Goal: Navigation & Orientation: Find specific page/section

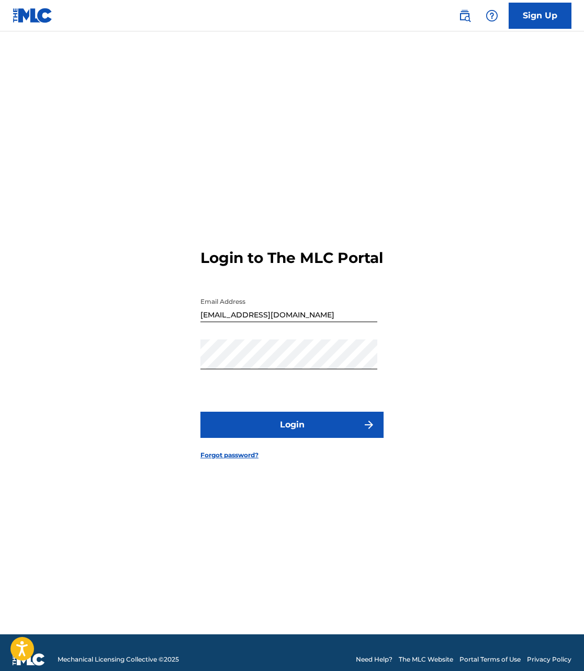
click at [288, 428] on button "Login" at bounding box center [291, 424] width 183 height 26
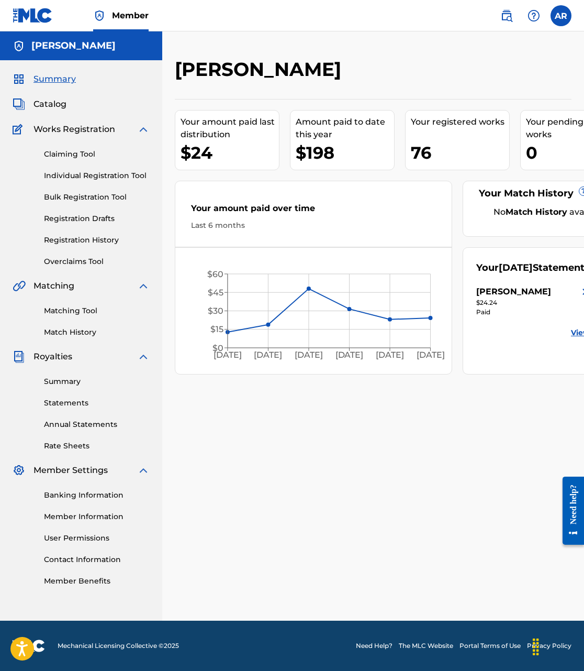
click at [73, 172] on link "Individual Registration Tool" at bounding box center [97, 175] width 106 height 11
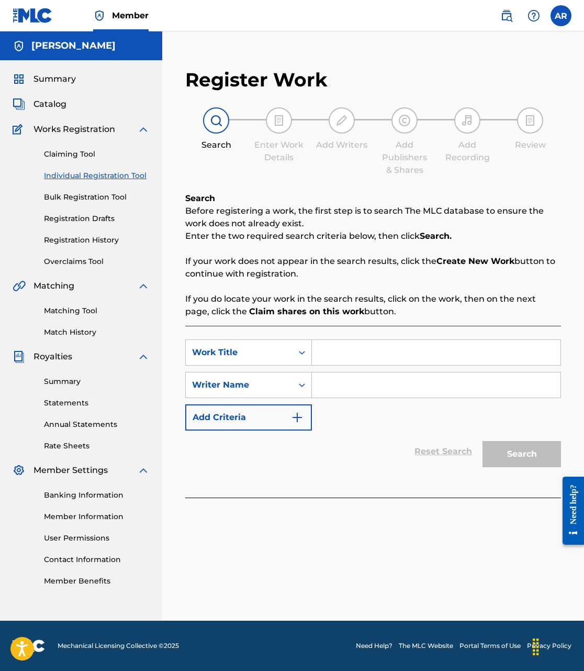
click at [74, 154] on link "Claiming Tool" at bounding box center [97, 154] width 106 height 11
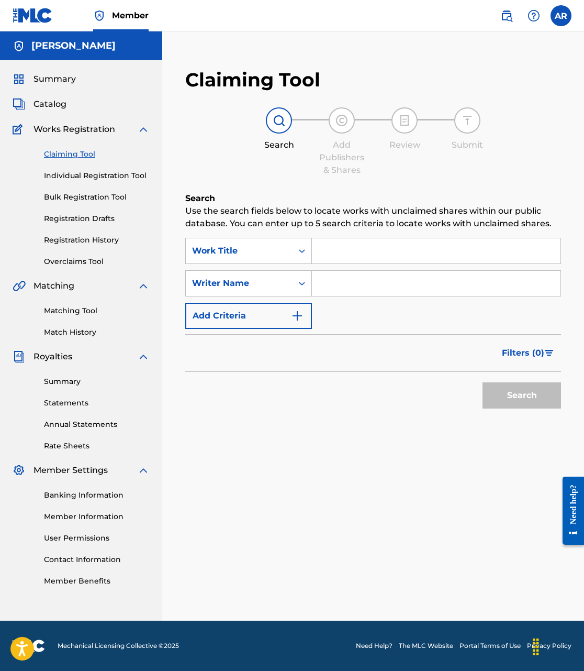
click at [349, 250] on input "Search Form" at bounding box center [436, 250] width 249 height 25
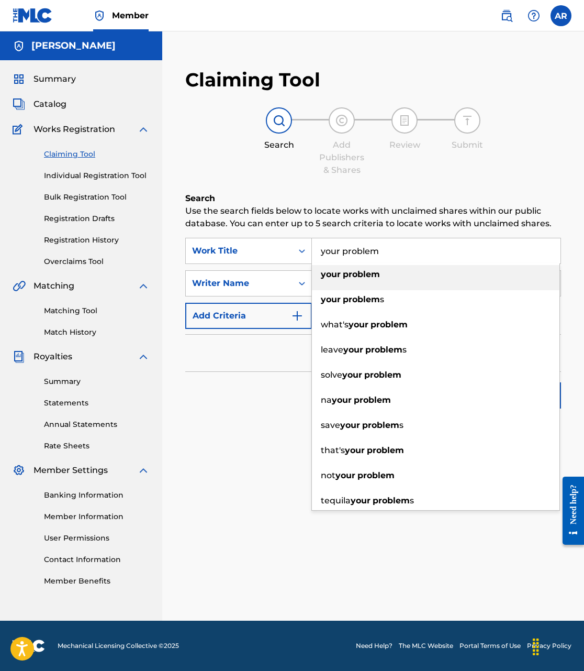
type input "your problem"
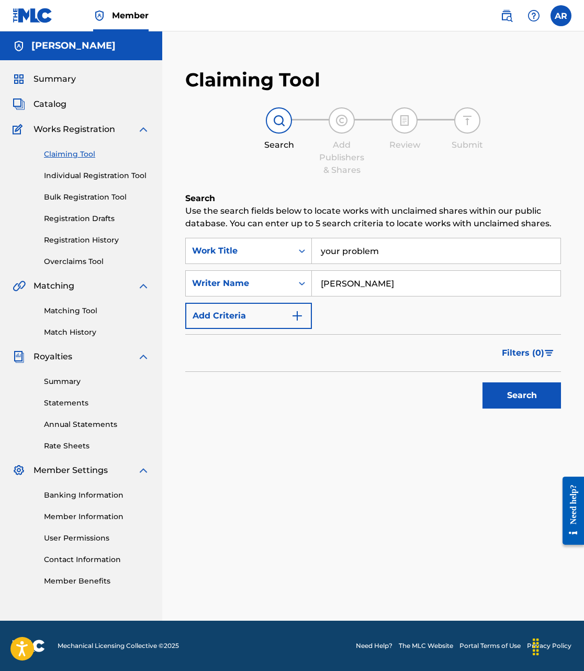
type input "[PERSON_NAME]"
click at [522, 395] on button "Search" at bounding box center [522, 395] width 79 height 26
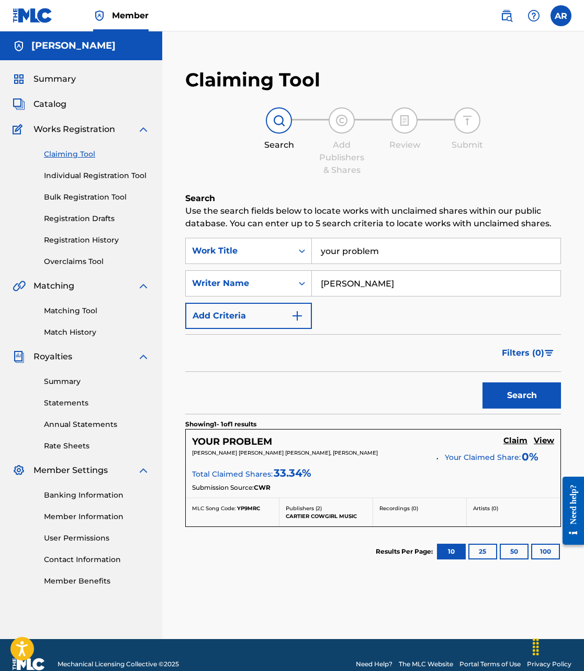
click at [520, 442] on h5 "Claim" at bounding box center [516, 441] width 24 height 10
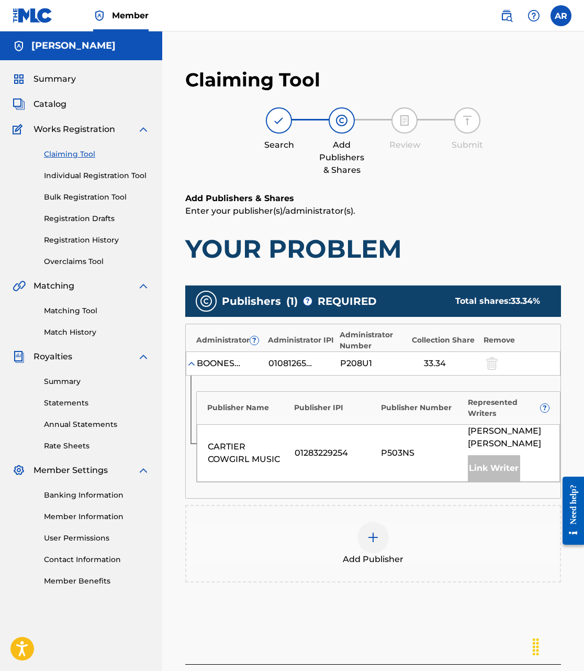
click at [377, 536] on img at bounding box center [373, 537] width 13 height 13
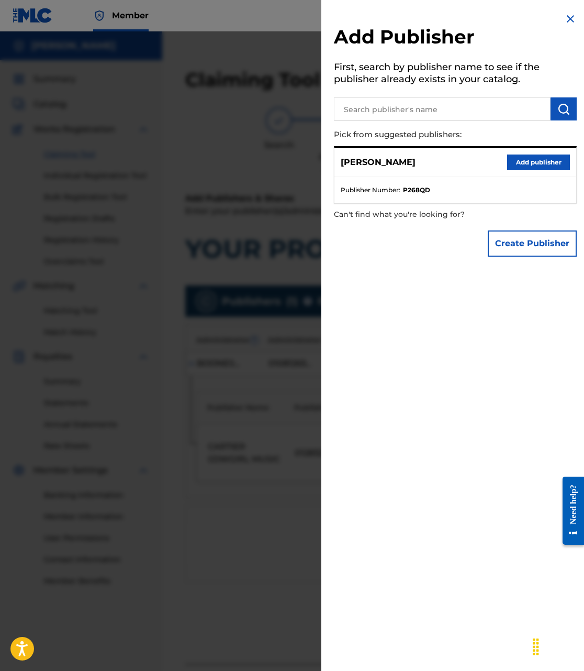
click at [556, 168] on button "Add publisher" at bounding box center [538, 162] width 63 height 16
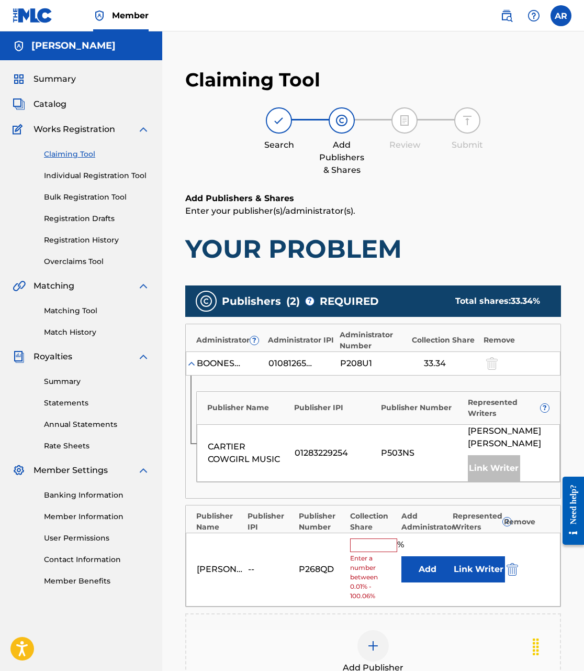
click at [385, 544] on input "text" at bounding box center [373, 545] width 47 height 14
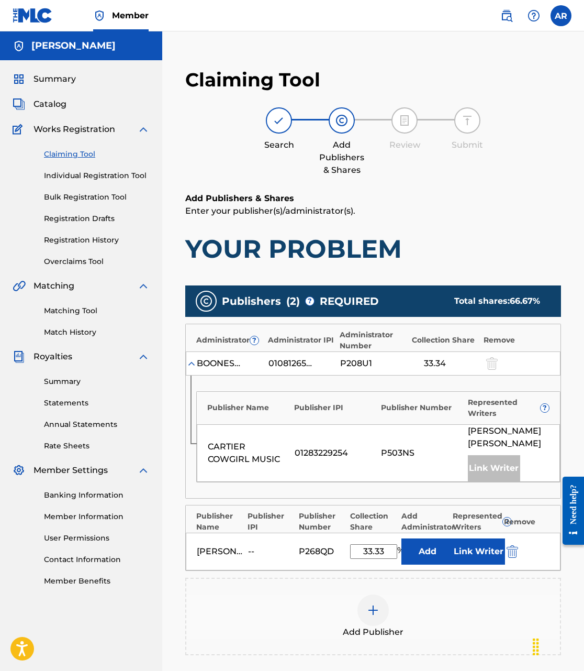
type input "33.33"
click at [473, 541] on button "Link Writer" at bounding box center [479, 551] width 52 height 26
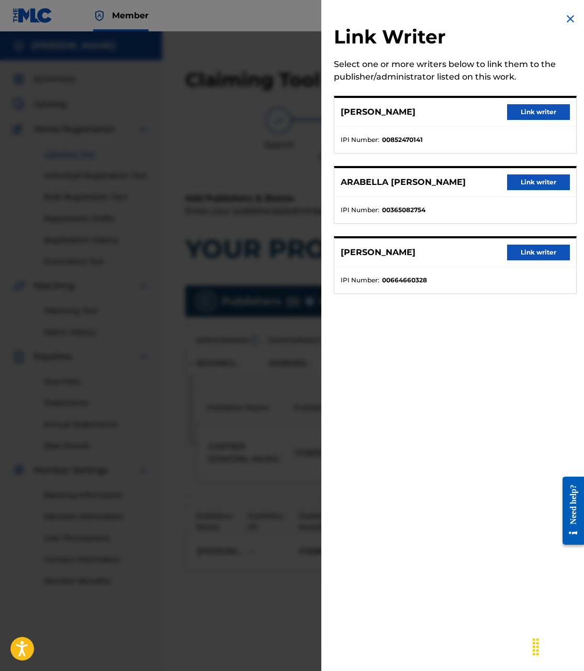
click at [527, 113] on button "Link writer" at bounding box center [538, 112] width 63 height 16
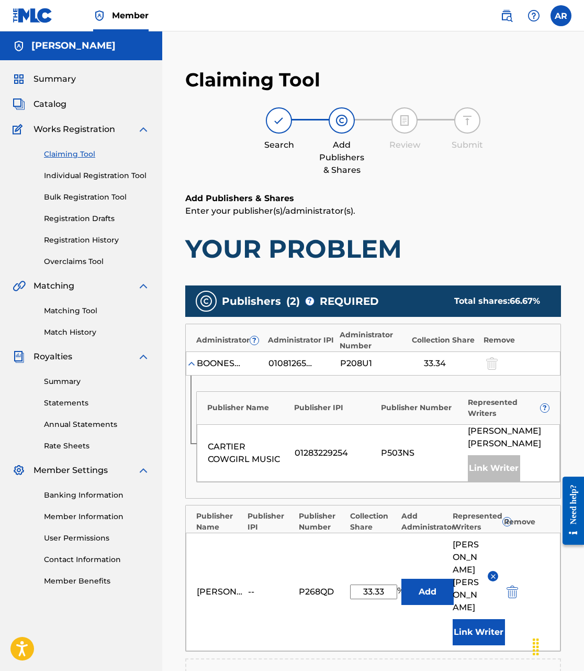
scroll to position [206, 0]
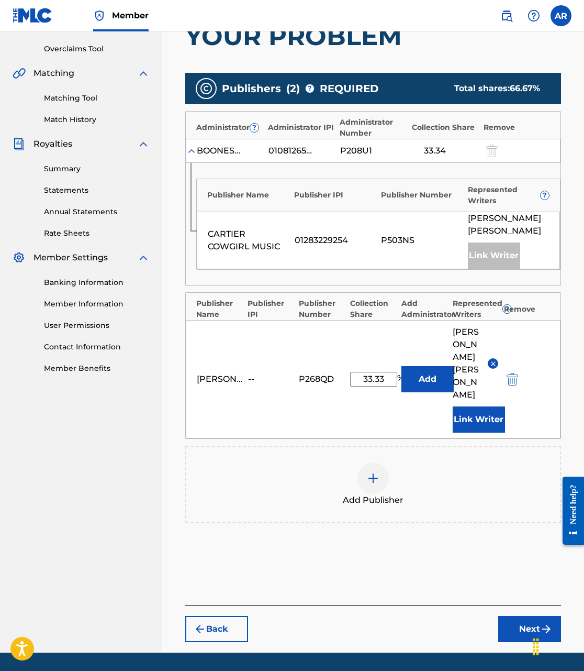
click at [514, 623] on button "Next" at bounding box center [529, 629] width 63 height 26
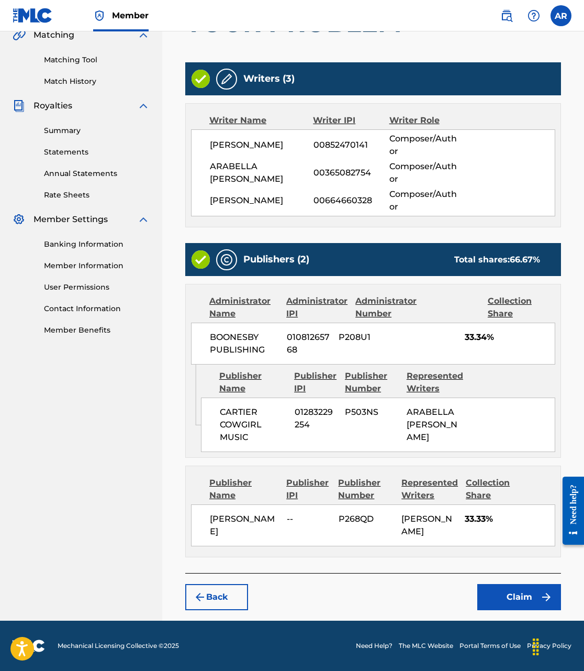
scroll to position [263, 0]
click at [520, 594] on button "Claim" at bounding box center [519, 597] width 84 height 26
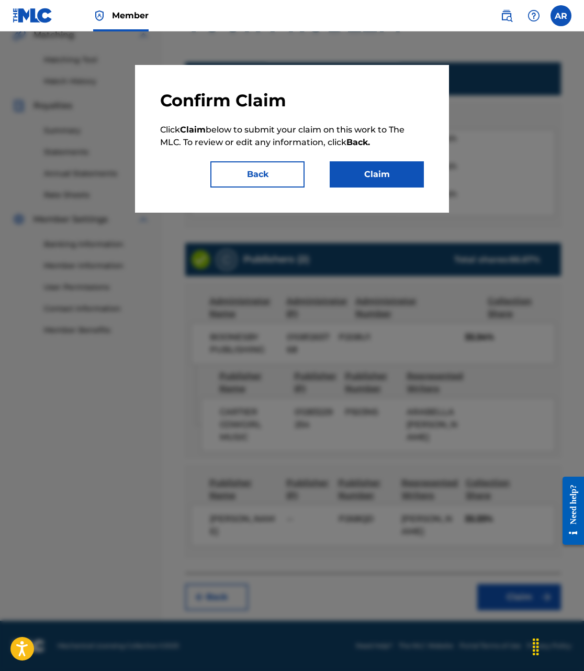
click at [395, 182] on button "Claim" at bounding box center [377, 174] width 94 height 26
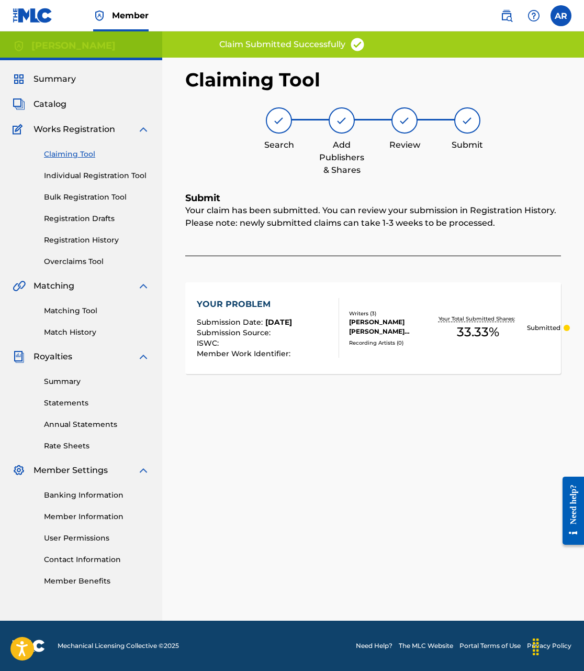
scroll to position [0, 0]
click at [352, 42] on img at bounding box center [358, 45] width 16 height 16
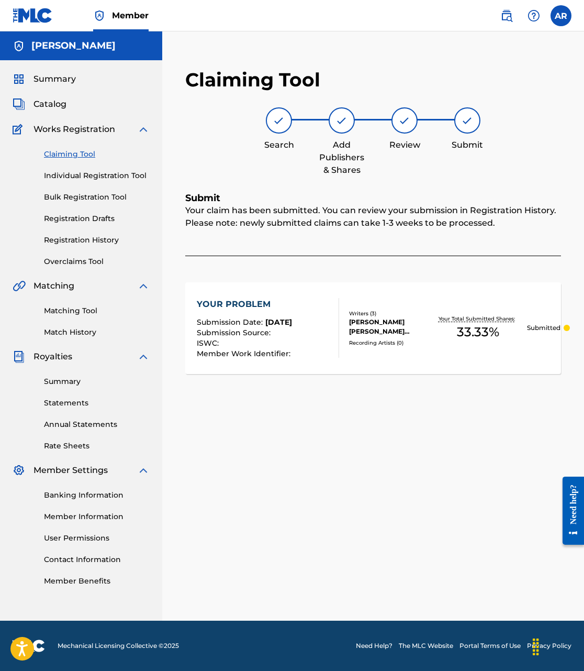
click at [69, 152] on link "Claiming Tool" at bounding box center [97, 154] width 106 height 11
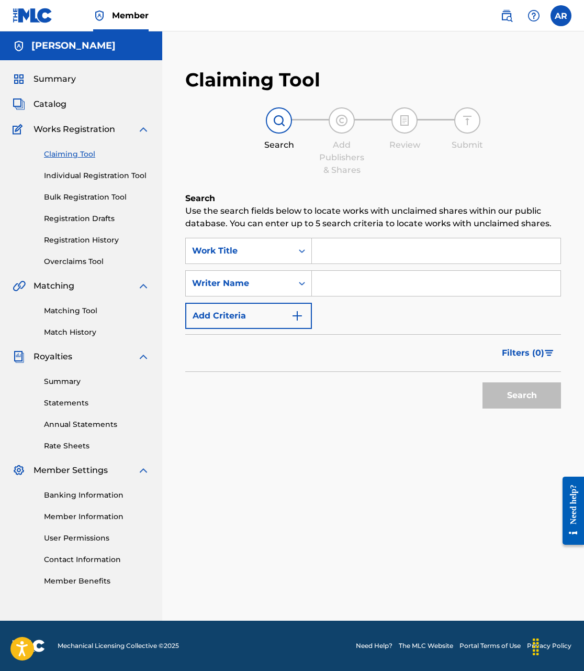
click at [337, 266] on div "SearchWithCriteria09097c0d-5f75-453a-9aef-6bc19a4077ab Work Title SearchWithCri…" at bounding box center [373, 283] width 376 height 91
click at [344, 260] on input "Search Form" at bounding box center [436, 250] width 249 height 25
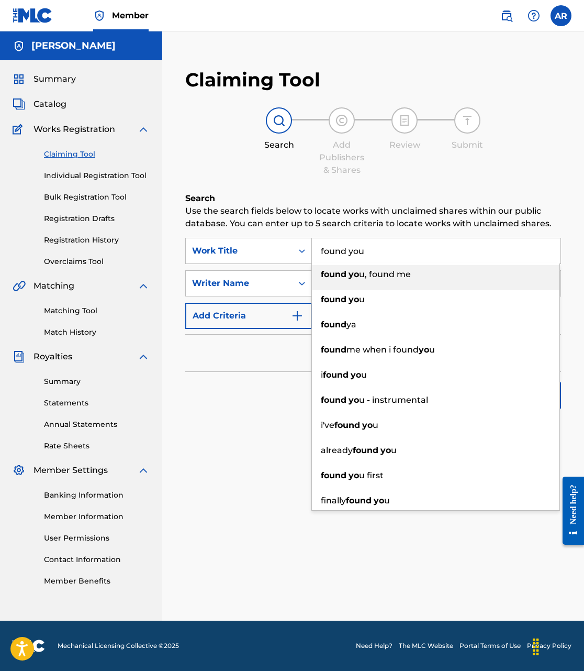
type input "found you"
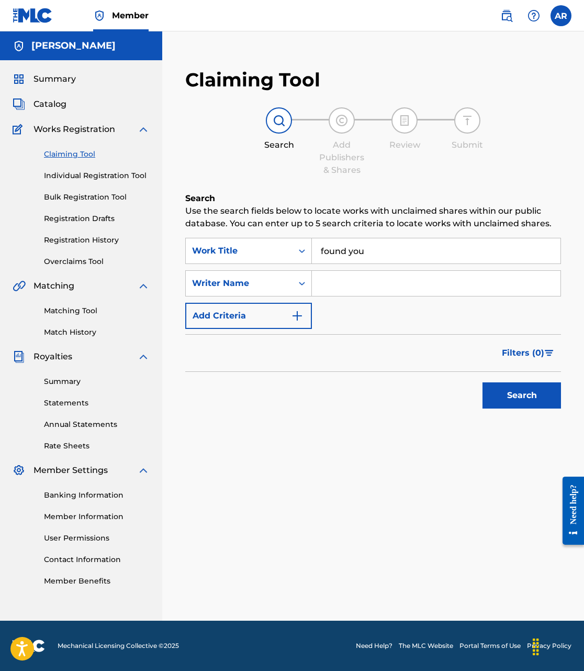
drag, startPoint x: 428, startPoint y: 272, endPoint x: 425, endPoint y: 280, distance: 8.0
click at [427, 276] on input "Search Form" at bounding box center [436, 283] width 249 height 25
type input "[PERSON_NAME]"
click at [537, 397] on button "Search" at bounding box center [522, 395] width 79 height 26
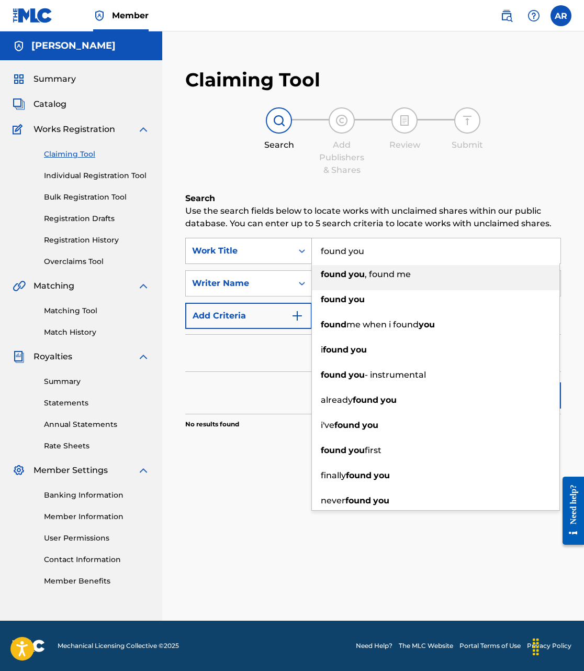
drag, startPoint x: 327, startPoint y: 252, endPoint x: 247, endPoint y: 250, distance: 79.6
click at [247, 251] on div "SearchWithCriteria09097c0d-5f75-453a-9aef-6bc19a4077ab Work Title found you fou…" at bounding box center [373, 251] width 376 height 26
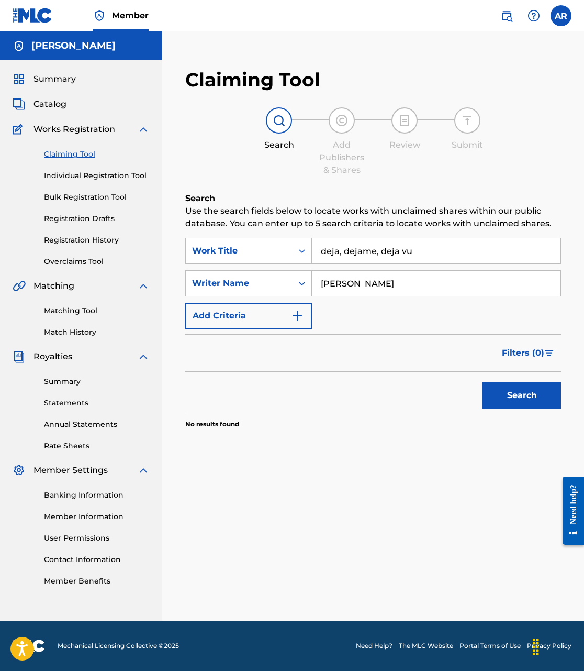
drag, startPoint x: 439, startPoint y: 252, endPoint x: 323, endPoint y: 242, distance: 116.6
click at [326, 247] on input "deja, dejame, deja vu" at bounding box center [436, 250] width 249 height 25
click at [412, 246] on input "deja, dejame, deja vu" at bounding box center [436, 250] width 249 height 25
drag, startPoint x: 255, startPoint y: 246, endPoint x: 249, endPoint y: 245, distance: 6.8
click at [249, 245] on div "SearchWithCriteria09097c0d-5f75-453a-9aef-6bc19a4077ab Work Title deja, dejame,…" at bounding box center [373, 251] width 376 height 26
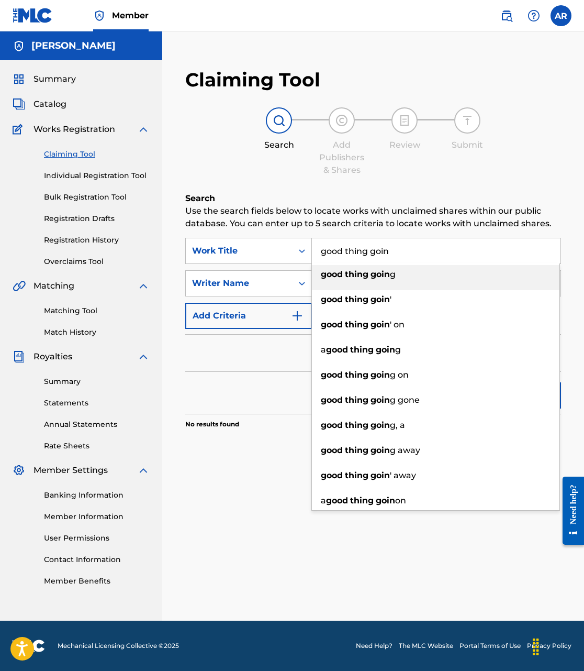
click at [351, 282] on div "good thing goin g" at bounding box center [436, 274] width 248 height 19
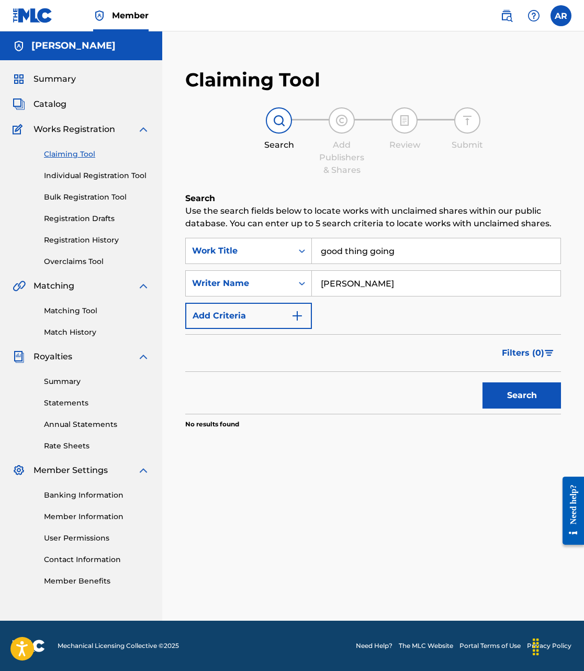
click at [509, 389] on button "Search" at bounding box center [522, 395] width 79 height 26
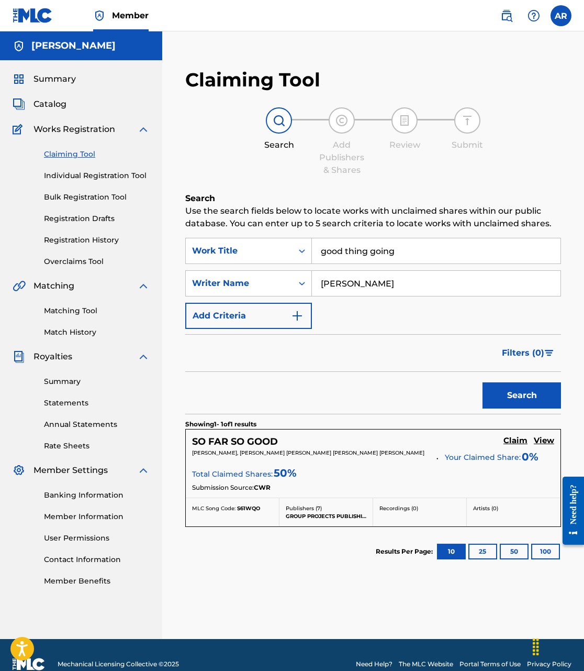
click at [403, 251] on input "good thing going" at bounding box center [436, 250] width 249 height 25
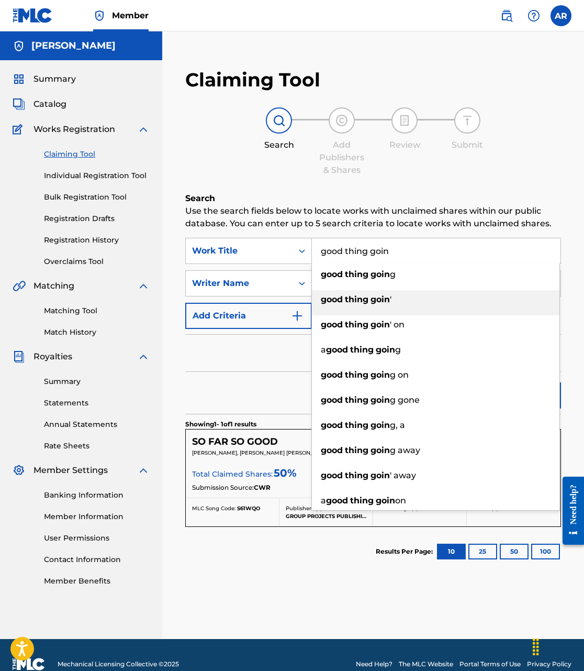
click at [416, 296] on div "good thing goin '" at bounding box center [436, 299] width 248 height 19
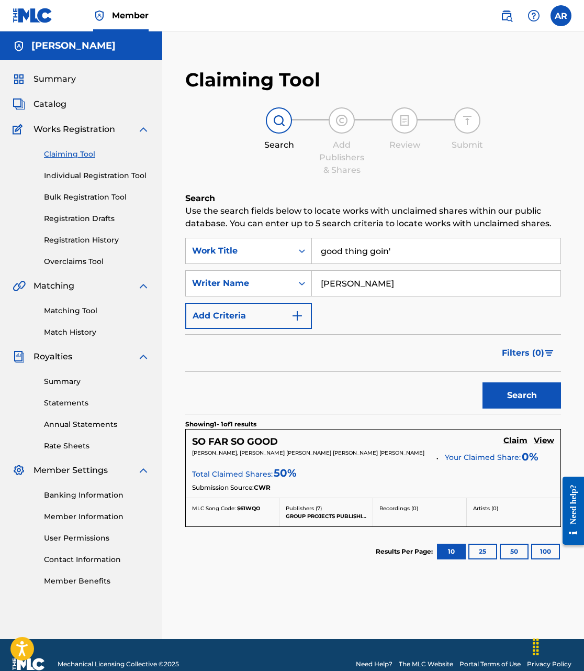
click at [503, 405] on button "Search" at bounding box center [522, 395] width 79 height 26
click at [403, 250] on input "good thing goin'" at bounding box center [436, 250] width 249 height 25
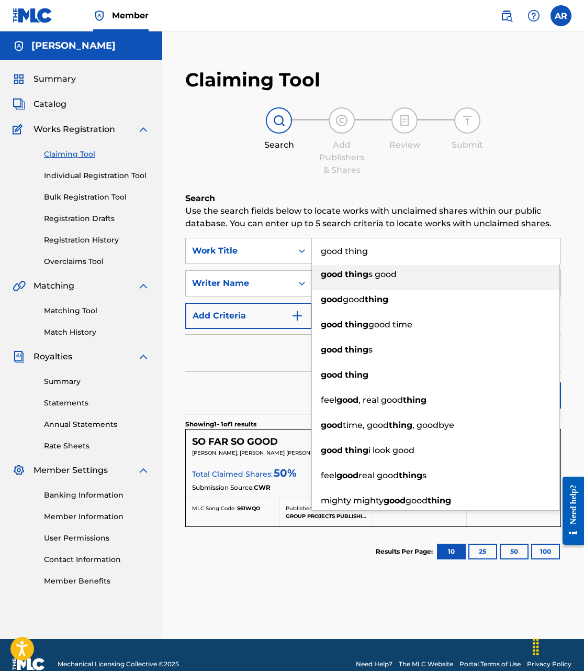
type input "good thing"
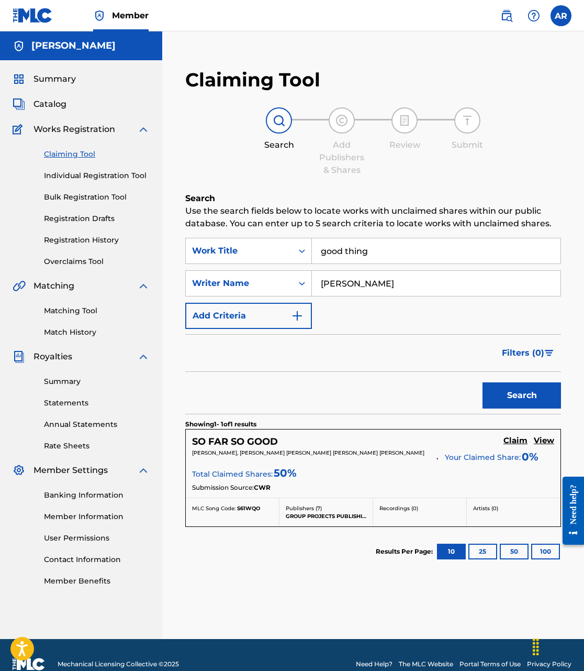
click at [414, 225] on p "Use the search fields below to locate works with unclaimed shares within our pu…" at bounding box center [373, 217] width 376 height 25
click at [510, 384] on button "Search" at bounding box center [522, 395] width 79 height 26
click at [385, 362] on div "Filters ( 0 )" at bounding box center [373, 353] width 376 height 38
click at [75, 178] on link "Individual Registration Tool" at bounding box center [97, 175] width 106 height 11
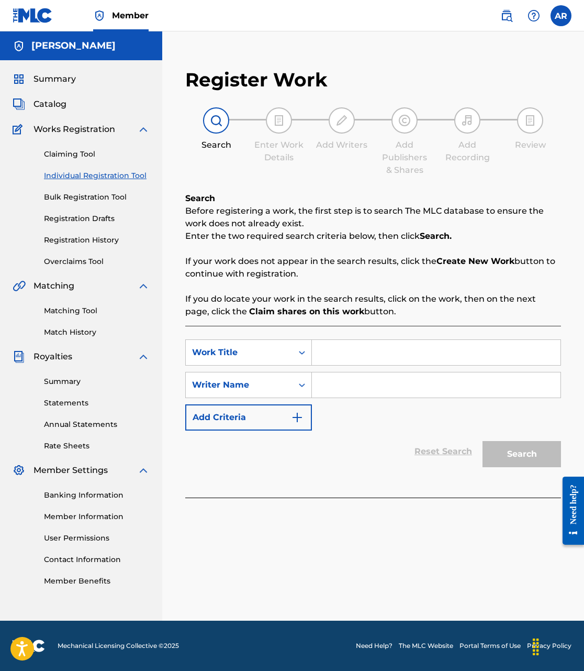
click at [373, 359] on input "Search Form" at bounding box center [436, 352] width 249 height 25
click at [419, 350] on input "Good Thing Goin" at bounding box center [436, 352] width 249 height 25
type input "end zone"
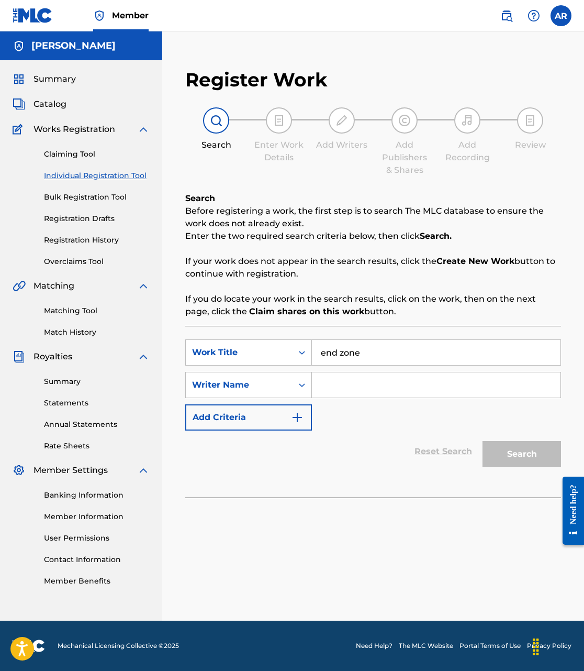
click at [339, 382] on input "Search Form" at bounding box center [436, 384] width 249 height 25
type input "[PERSON_NAME]"
click at [525, 447] on button "Search" at bounding box center [522, 454] width 79 height 26
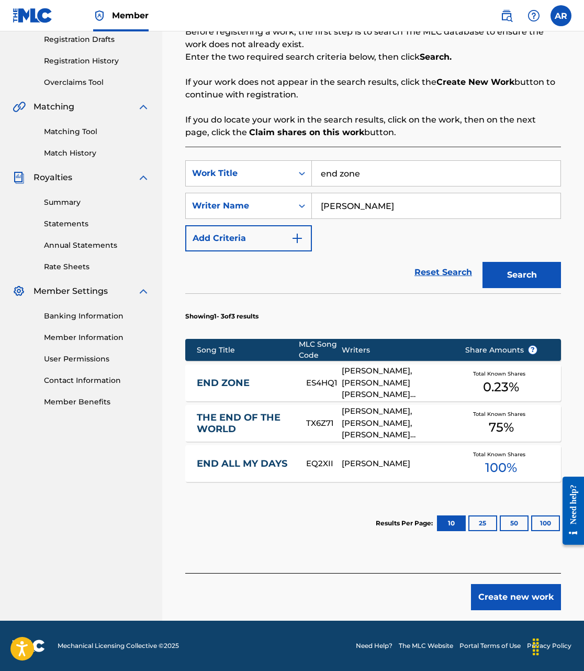
scroll to position [179, 0]
click at [265, 381] on link "END ZONE" at bounding box center [244, 383] width 95 height 12
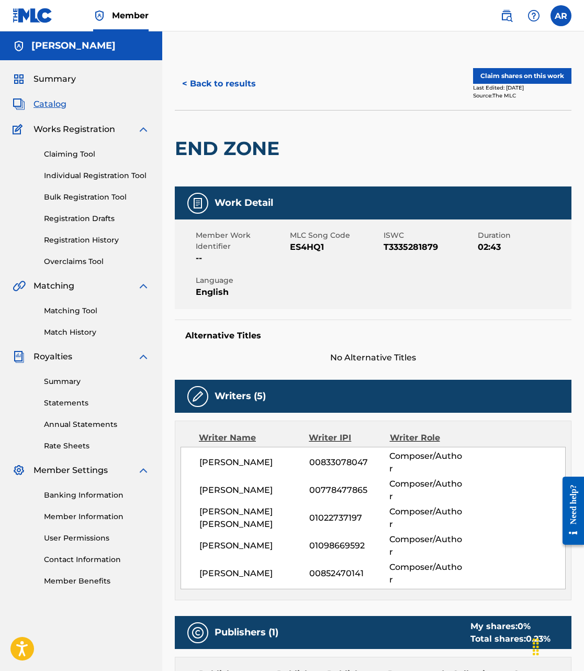
click at [524, 73] on button "Claim shares on this work" at bounding box center [522, 76] width 98 height 16
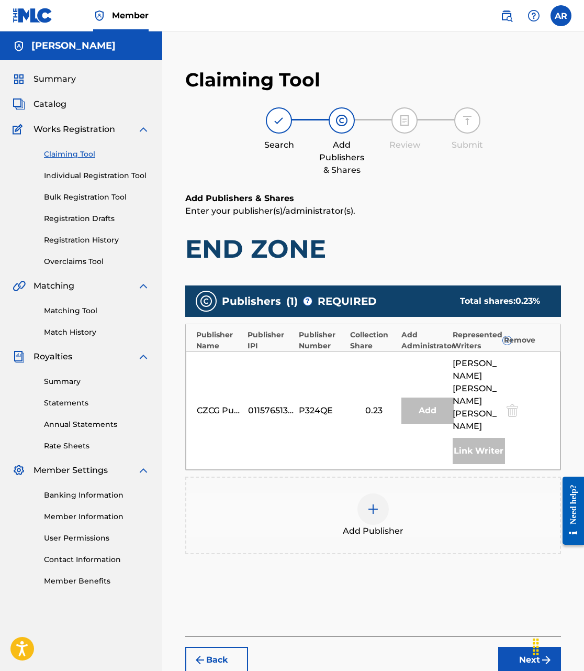
click at [362, 496] on div at bounding box center [373, 508] width 31 height 31
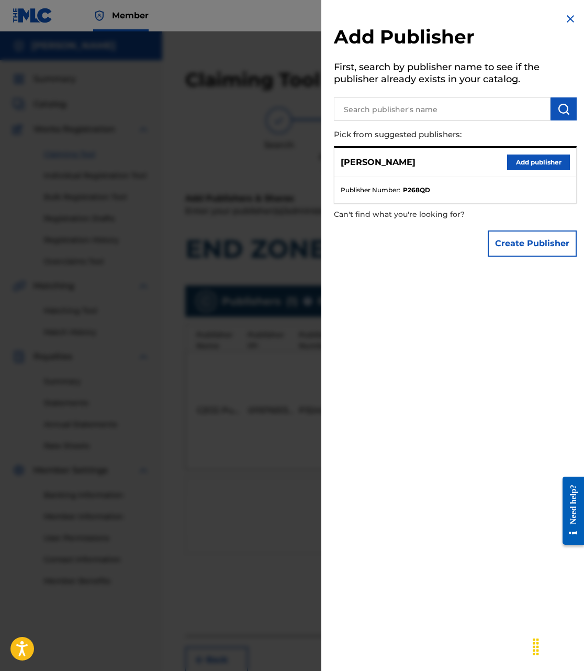
click at [510, 162] on button "Add publisher" at bounding box center [538, 162] width 63 height 16
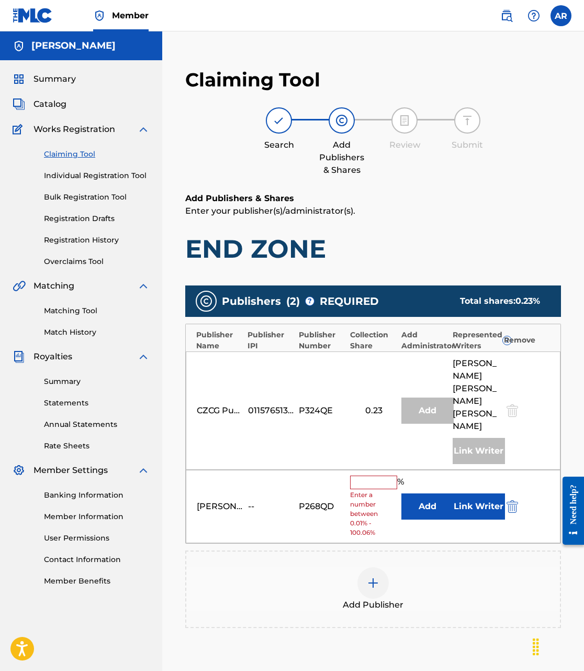
click at [367, 475] on input "text" at bounding box center [373, 482] width 47 height 14
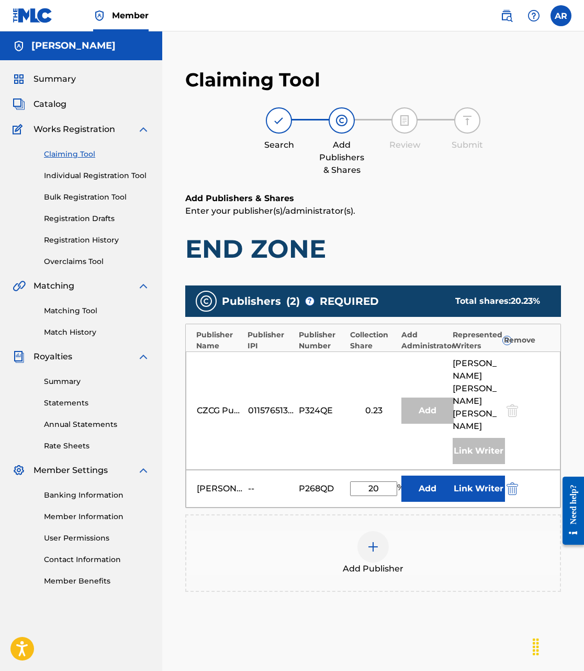
type input "20"
click at [472, 475] on button "Link Writer" at bounding box center [479, 488] width 52 height 26
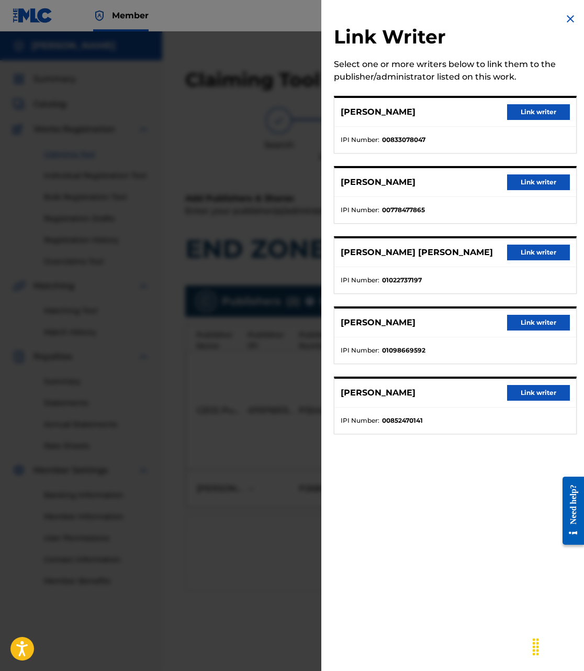
click at [513, 388] on button "Link writer" at bounding box center [538, 393] width 63 height 16
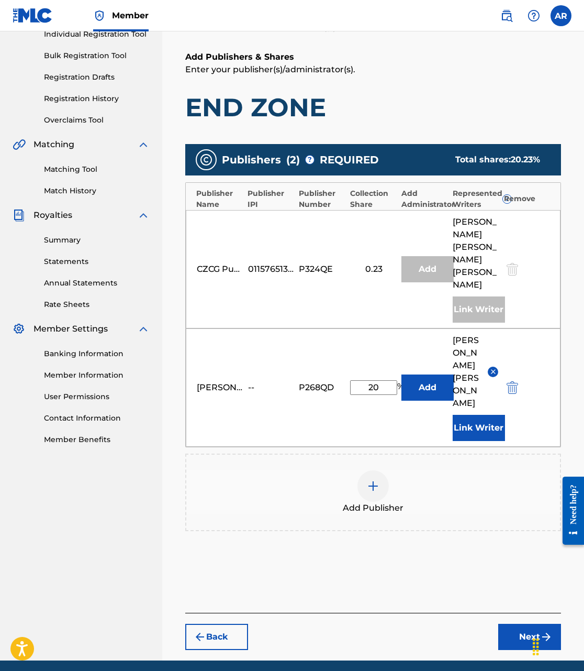
scroll to position [165, 0]
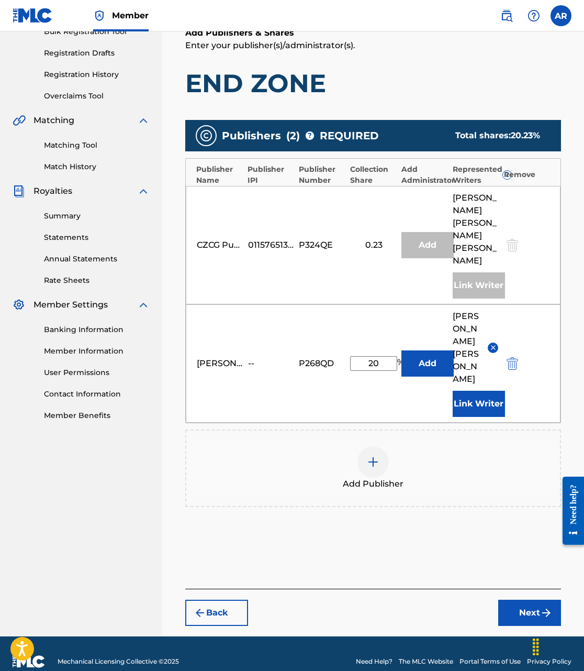
click at [522, 603] on button "Next" at bounding box center [529, 612] width 63 height 26
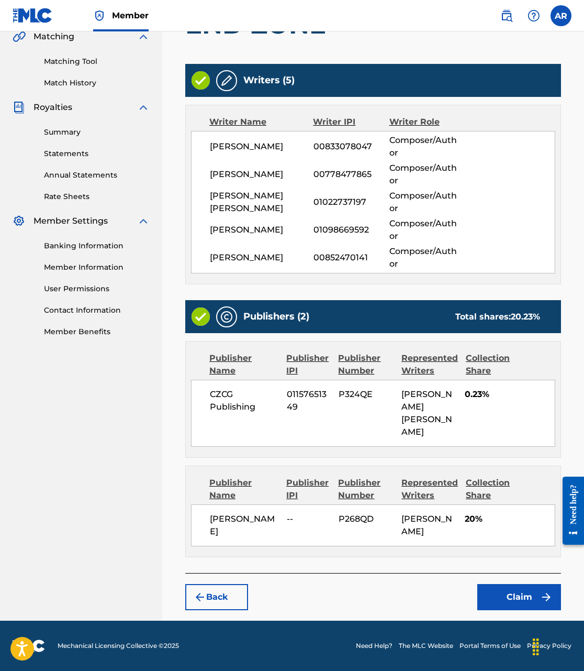
scroll to position [262, 0]
click at [502, 597] on button "Claim" at bounding box center [519, 597] width 84 height 26
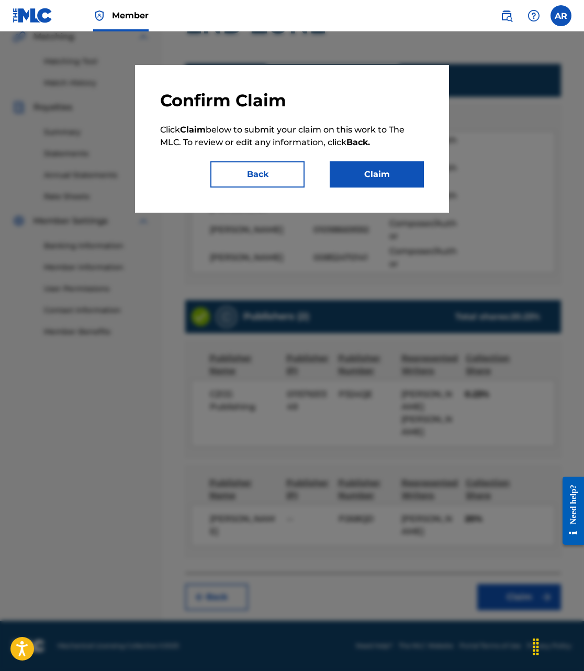
click at [388, 175] on button "Claim" at bounding box center [377, 174] width 94 height 26
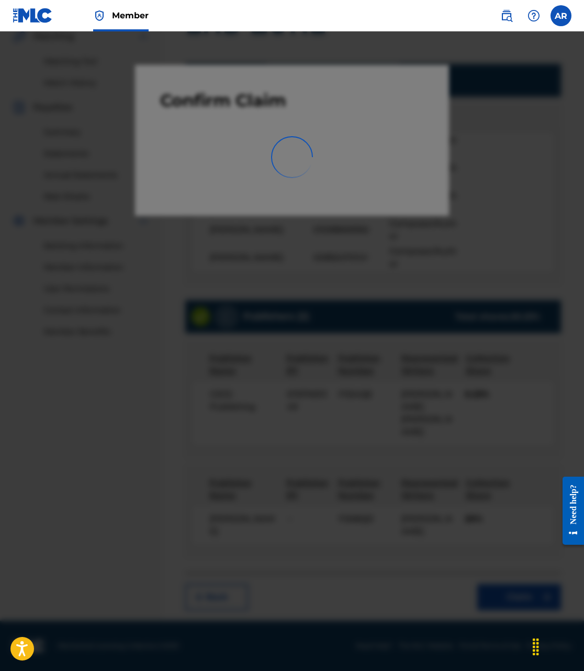
scroll to position [0, 0]
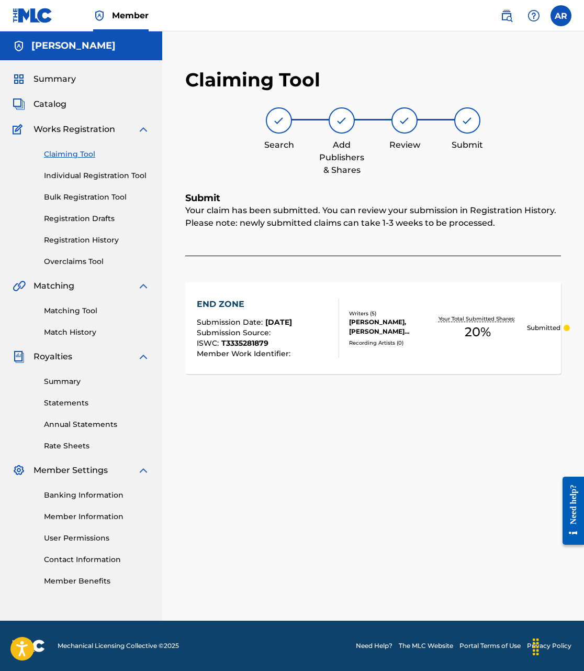
click at [72, 154] on link "Claiming Tool" at bounding box center [97, 154] width 106 height 11
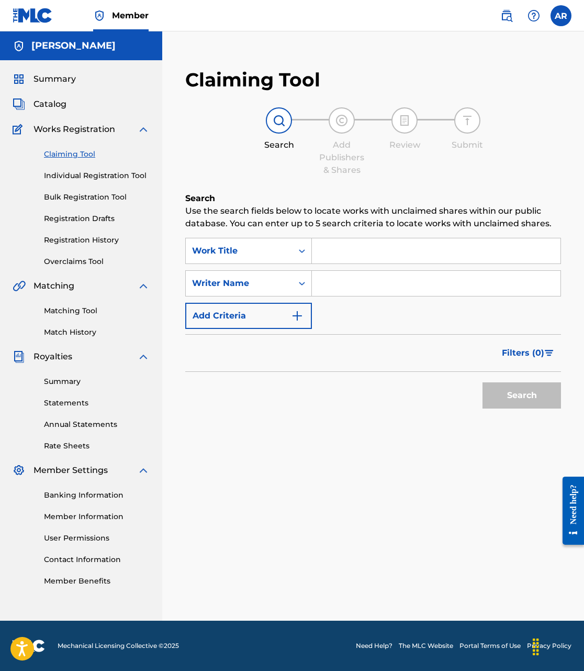
click at [79, 213] on div "Claiming Tool Individual Registration Tool Bulk Registration Tool Registration …" at bounding box center [81, 201] width 137 height 131
click at [77, 241] on link "Registration History" at bounding box center [97, 240] width 106 height 11
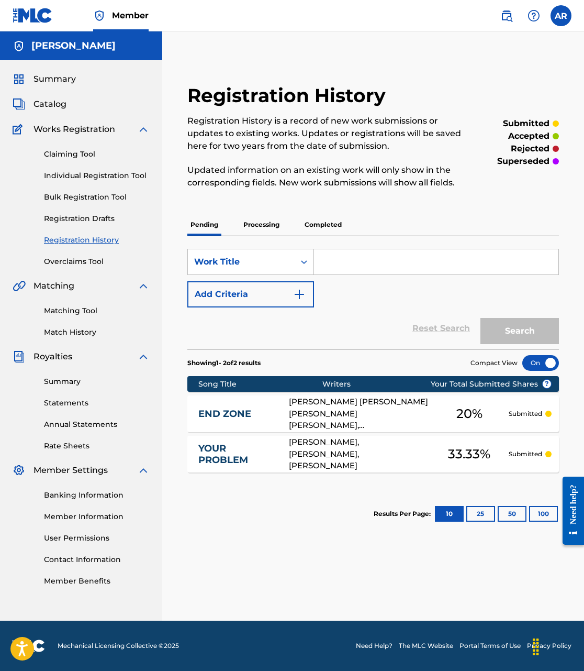
click at [77, 149] on link "Claiming Tool" at bounding box center [97, 154] width 106 height 11
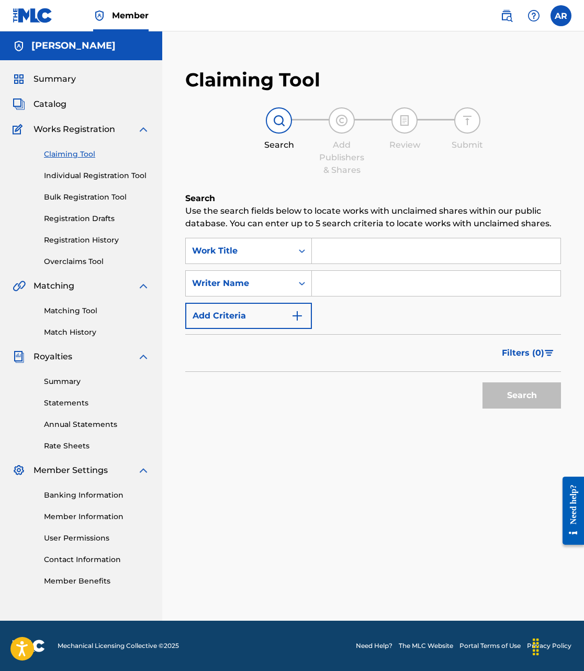
click at [362, 250] on input "Search Form" at bounding box center [436, 250] width 249 height 25
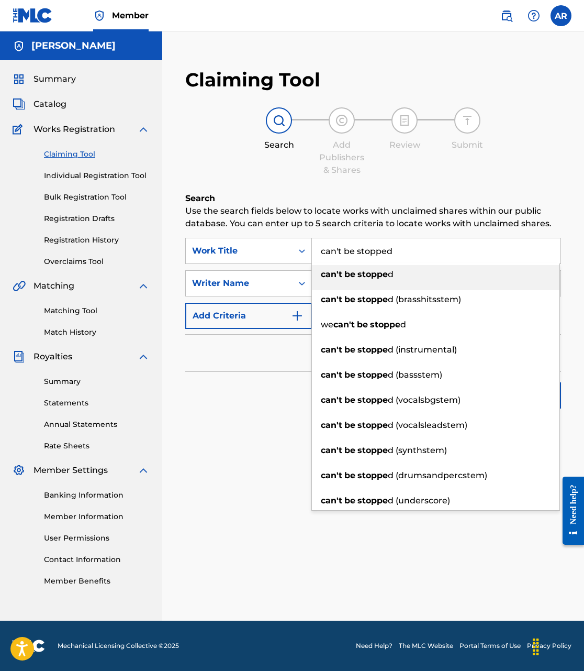
type input "can't be stopped"
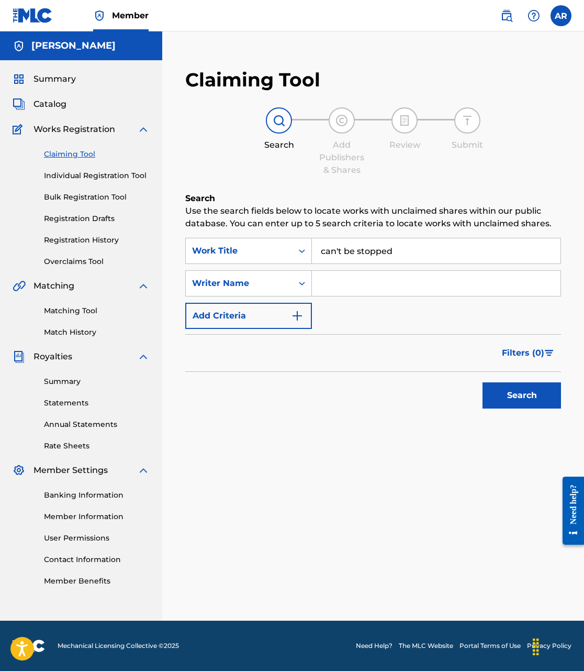
click at [359, 292] on input "Search Form" at bounding box center [436, 283] width 249 height 25
type input "[PERSON_NAME]"
click at [506, 387] on button "Search" at bounding box center [522, 395] width 79 height 26
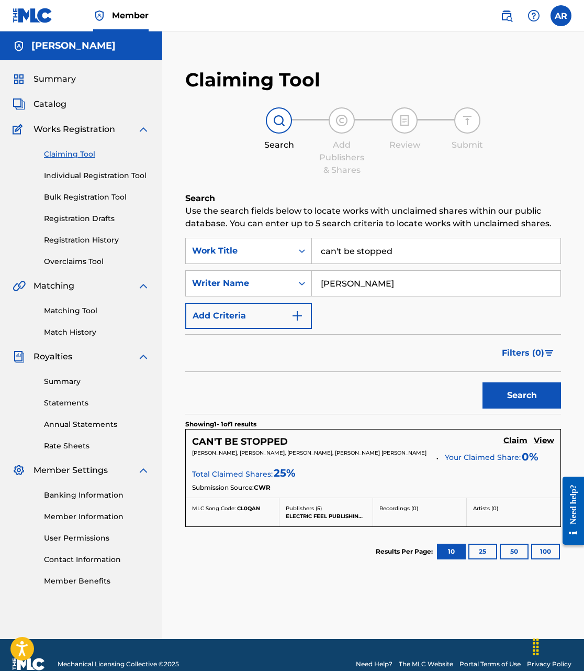
click at [513, 442] on h5 "Claim" at bounding box center [516, 441] width 24 height 10
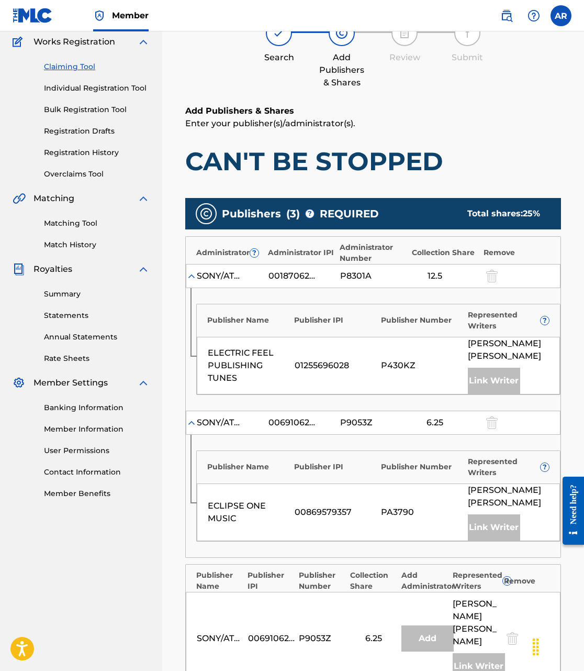
scroll to position [251, 0]
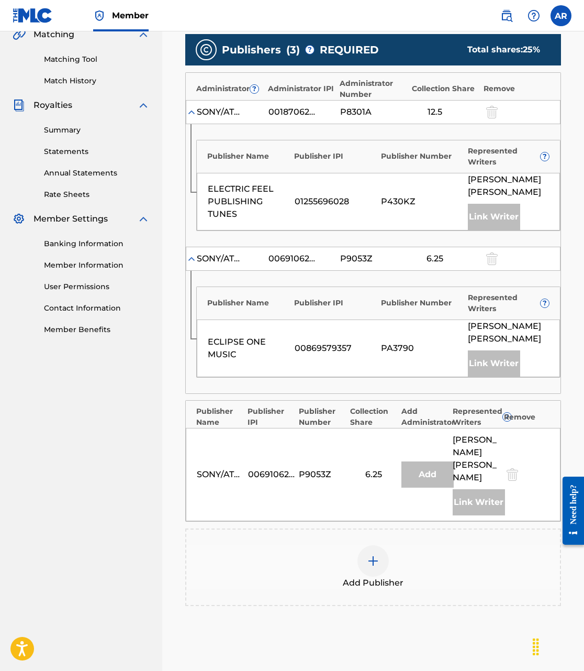
click at [375, 554] on img at bounding box center [373, 560] width 13 height 13
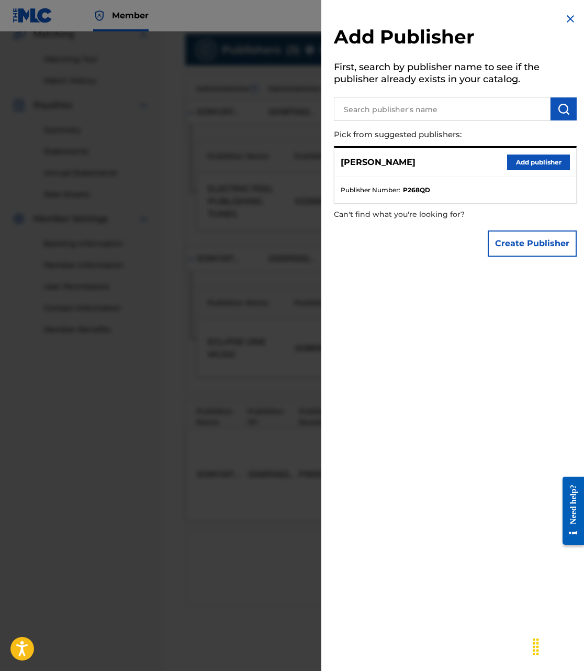
click at [521, 160] on button "Add publisher" at bounding box center [538, 162] width 63 height 16
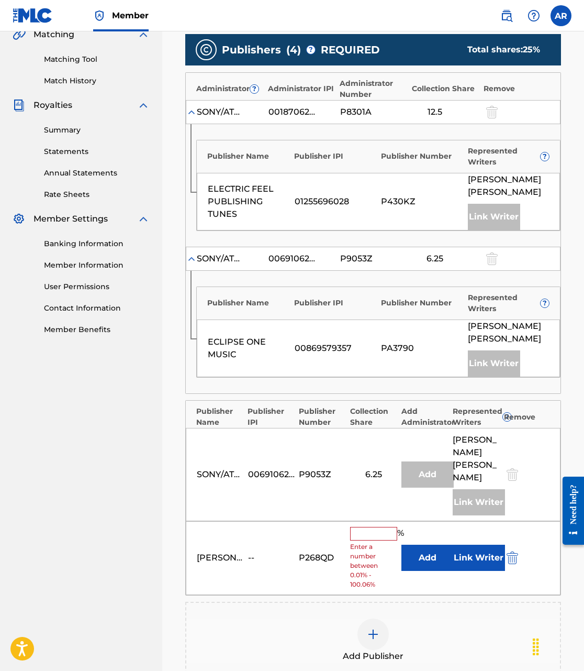
click at [366, 527] on input "text" at bounding box center [373, 534] width 47 height 14
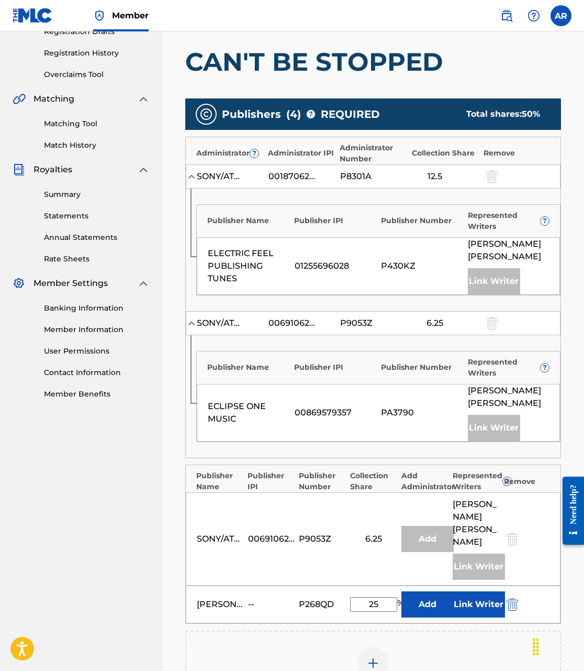
scroll to position [224, 0]
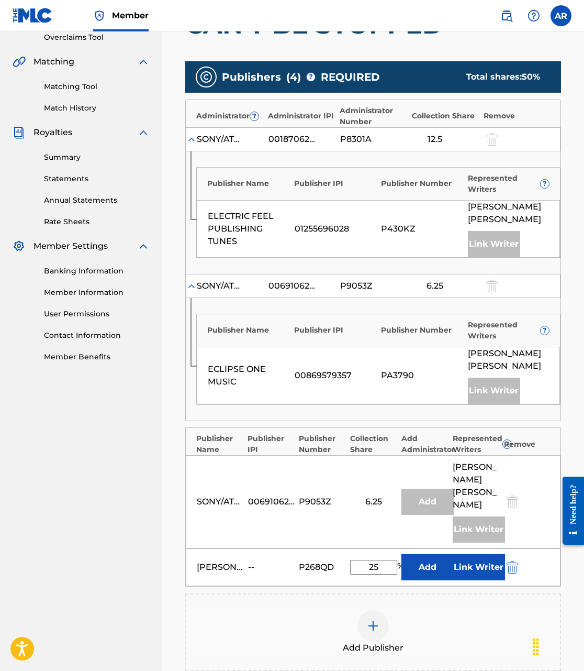
type input "25"
click at [458, 554] on button "Link Writer" at bounding box center [479, 567] width 52 height 26
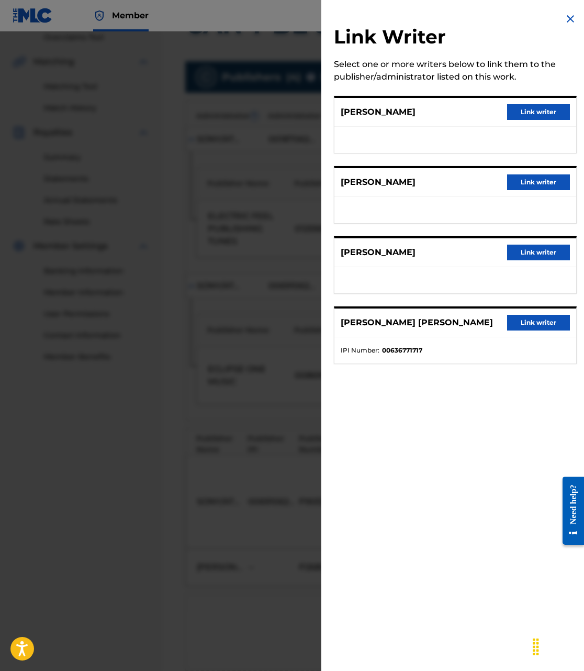
click at [526, 107] on button "Link writer" at bounding box center [538, 112] width 63 height 16
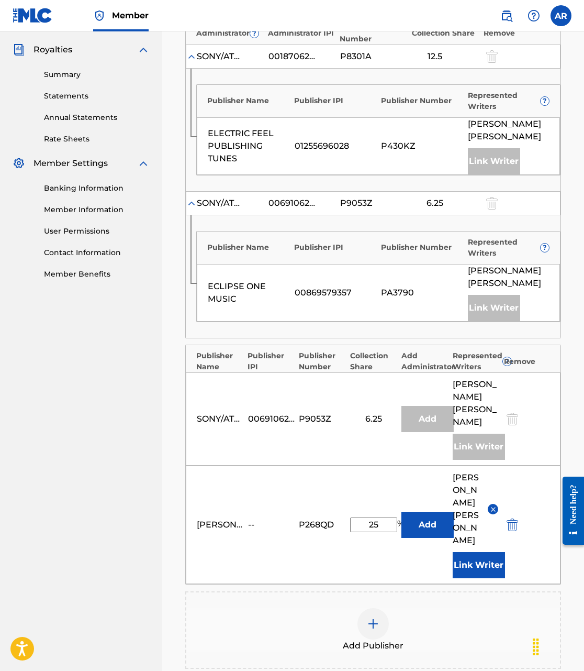
scroll to position [396, 0]
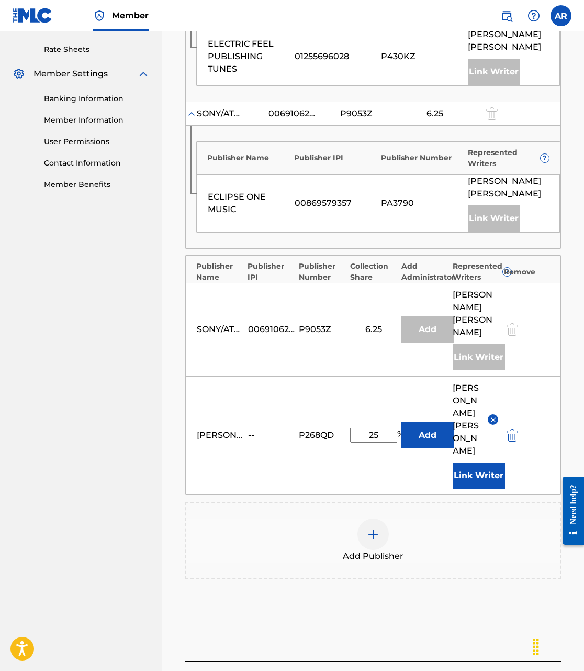
click at [303, 429] on div "P268QD" at bounding box center [322, 435] width 47 height 13
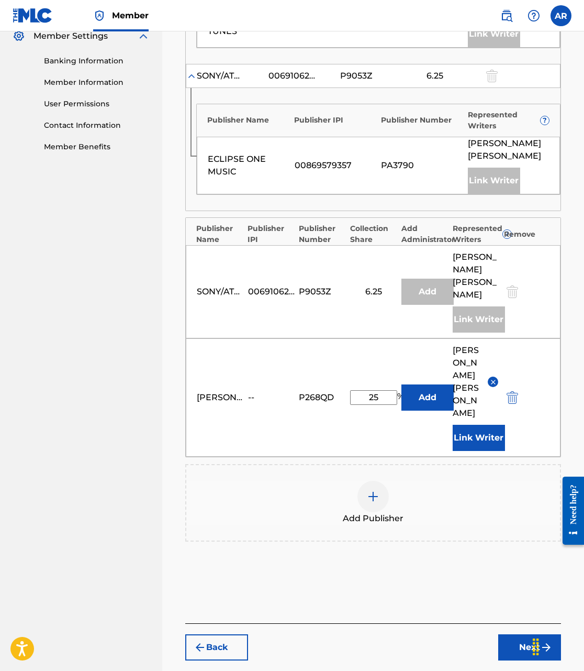
scroll to position [433, 0]
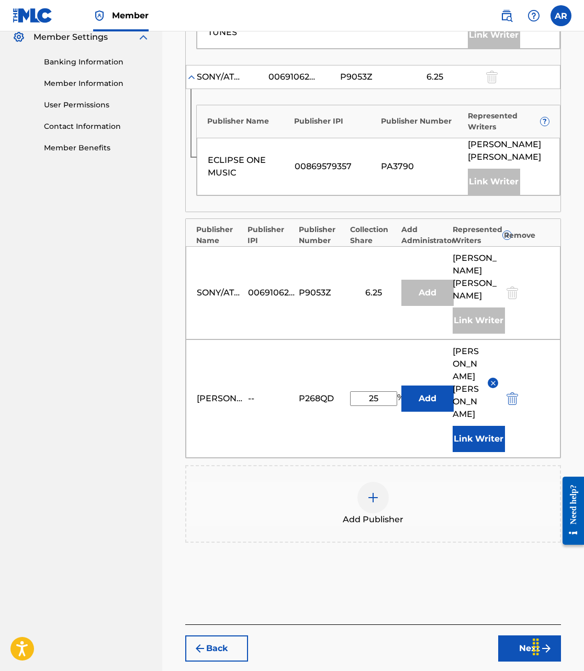
click at [514, 635] on button "Next" at bounding box center [529, 648] width 63 height 26
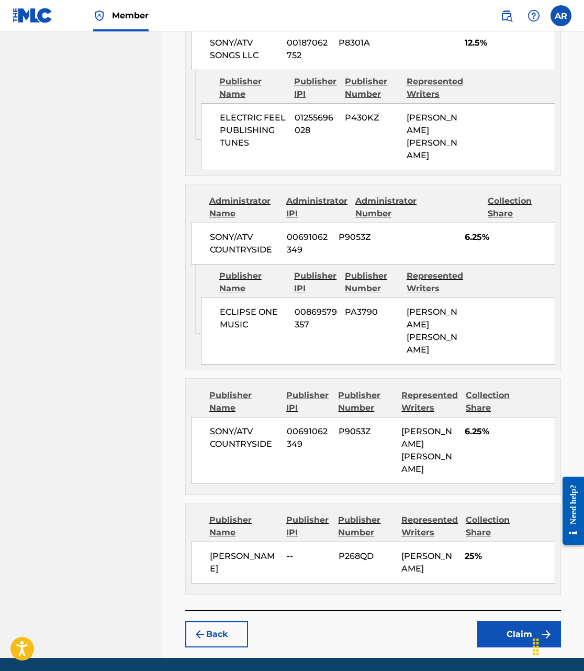
scroll to position [572, 0]
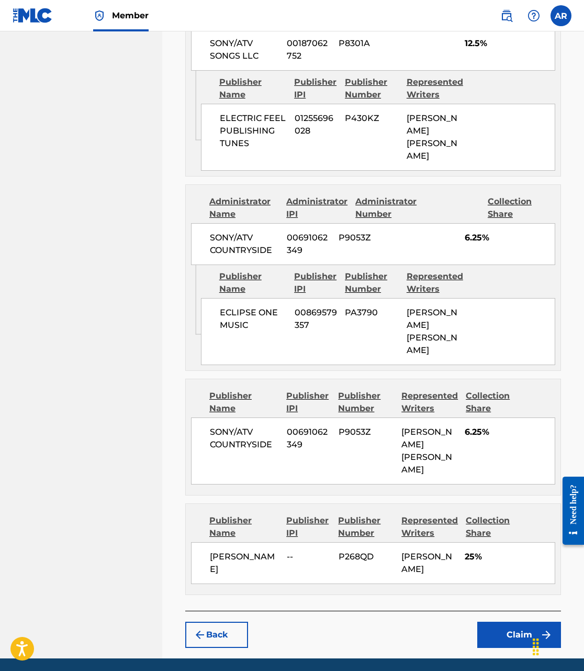
click at [509, 621] on button "Claim" at bounding box center [519, 634] width 84 height 26
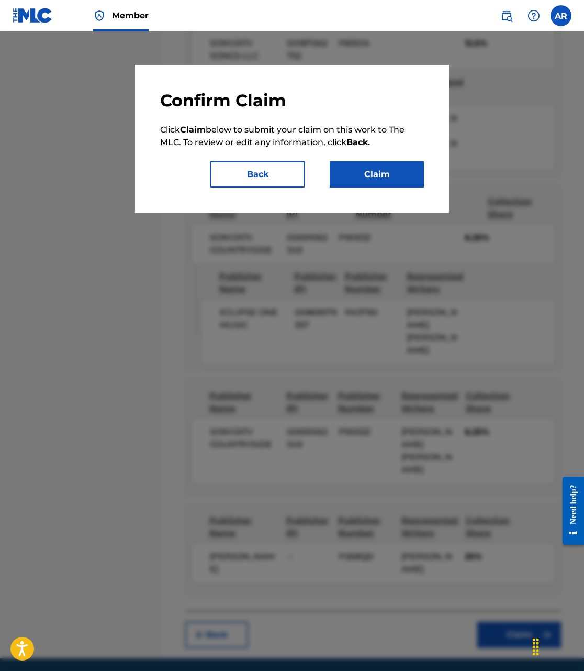
click at [360, 172] on button "Claim" at bounding box center [377, 174] width 94 height 26
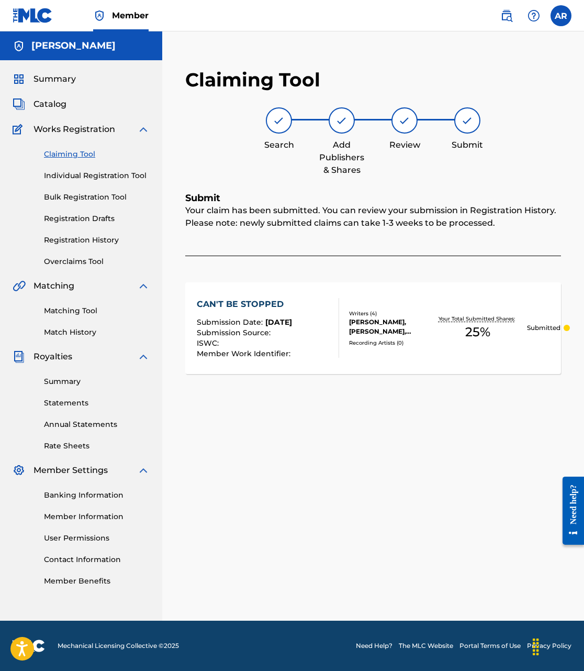
scroll to position [0, 0]
click at [76, 151] on link "Claiming Tool" at bounding box center [97, 154] width 106 height 11
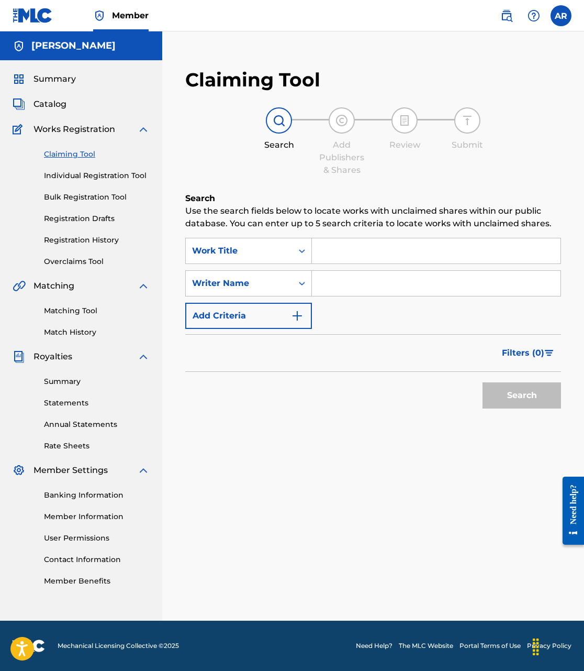
click at [376, 253] on input "Search Form" at bounding box center [436, 250] width 249 height 25
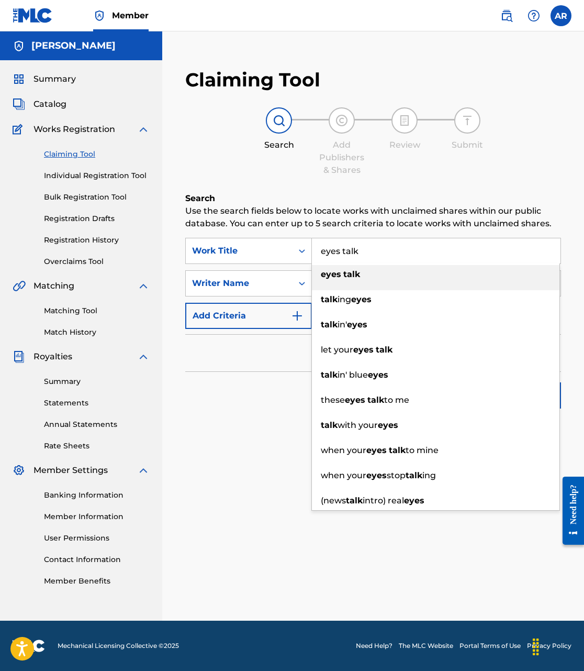
type input "eyes talk"
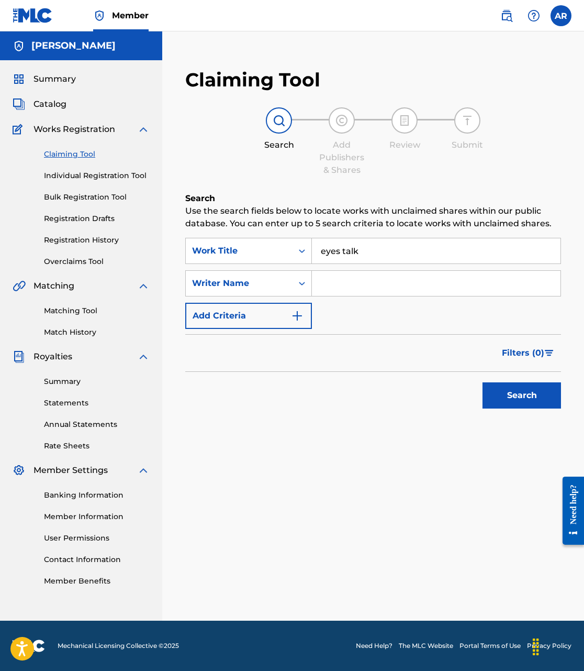
click at [373, 286] on input "Search Form" at bounding box center [436, 283] width 249 height 25
type input "[PERSON_NAME]"
click at [521, 400] on button "Search" at bounding box center [522, 395] width 79 height 26
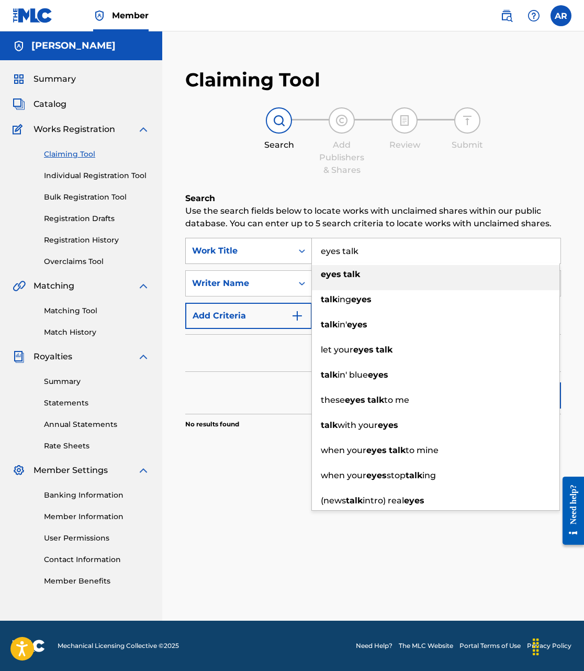
drag, startPoint x: 376, startPoint y: 246, endPoint x: 281, endPoint y: 244, distance: 95.3
click at [281, 244] on div "SearchWithCriteria09097c0d-5f75-453a-9aef-6bc19a4077ab Work Title eyes talk eye…" at bounding box center [373, 251] width 376 height 26
click at [394, 257] on input "eyes talk" at bounding box center [436, 250] width 249 height 25
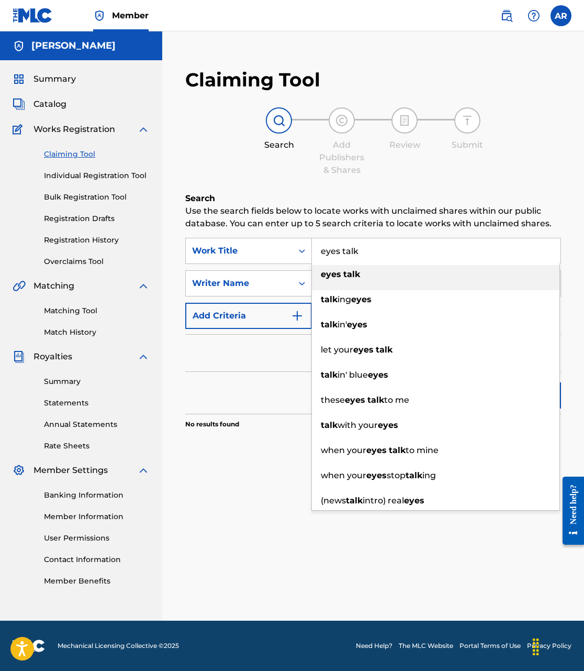
click at [394, 257] on input "eyes talk" at bounding box center [436, 250] width 249 height 25
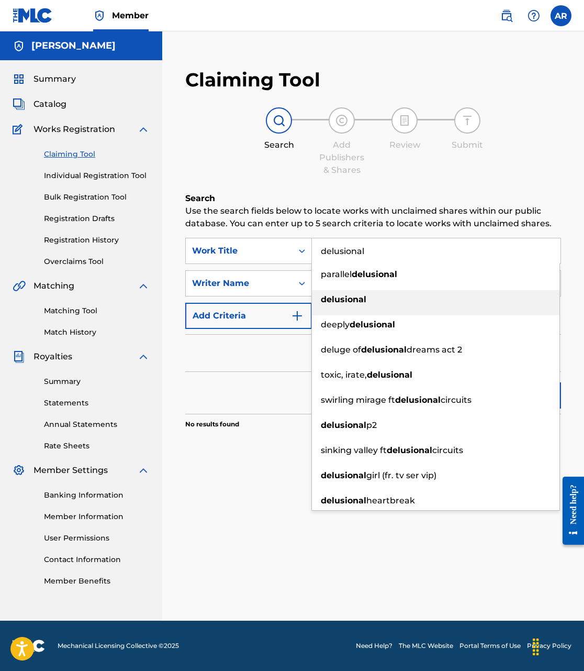
click at [412, 301] on div "delusional" at bounding box center [436, 299] width 248 height 19
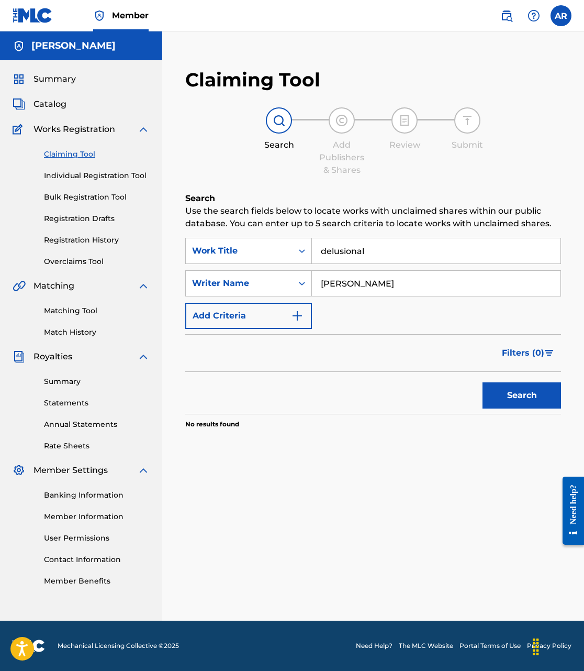
click at [499, 386] on button "Search" at bounding box center [522, 395] width 79 height 26
click at [395, 259] on input "delusional" at bounding box center [436, 250] width 249 height 25
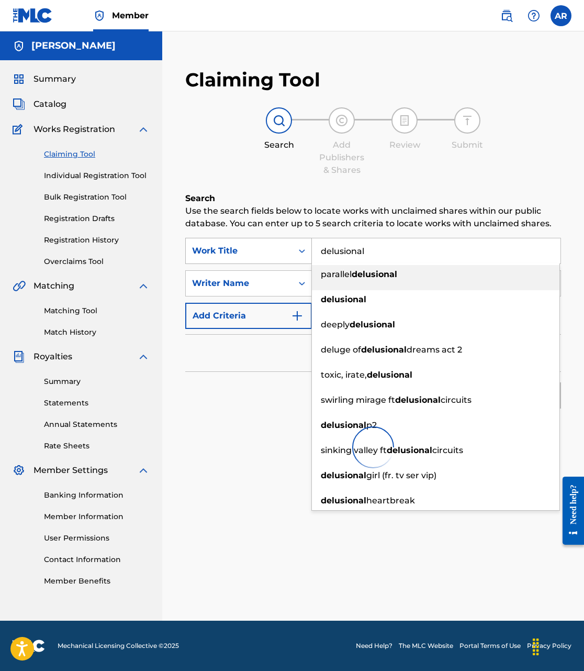
drag, startPoint x: 369, startPoint y: 252, endPoint x: 305, endPoint y: 248, distance: 64.6
click at [305, 248] on div "SearchWithCriteria09097c0d-5f75-453a-9aef-6bc19a4077ab Work Title delusional pa…" at bounding box center [373, 251] width 376 height 26
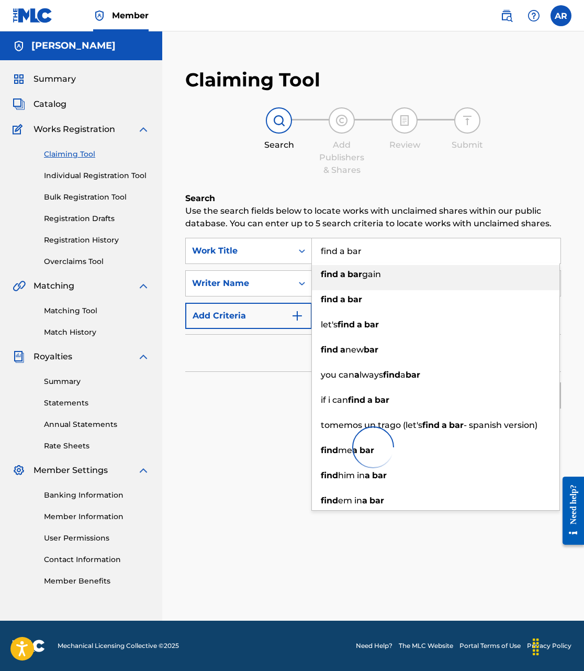
type input "find a bar"
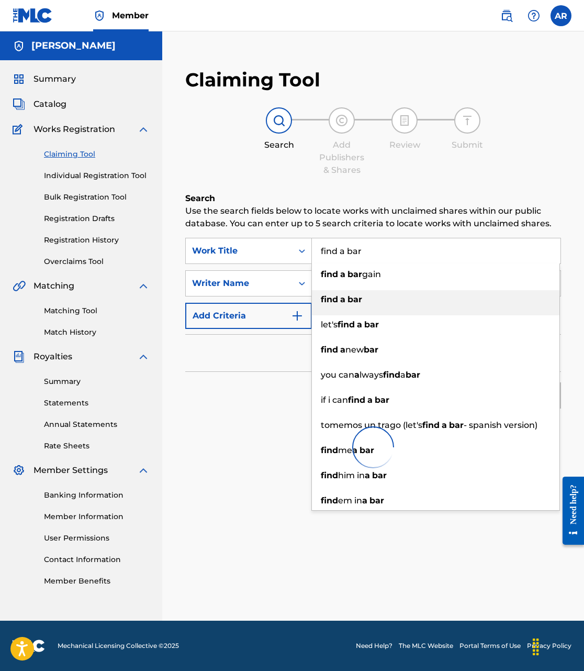
click at [331, 293] on div "find a bar" at bounding box center [436, 299] width 248 height 19
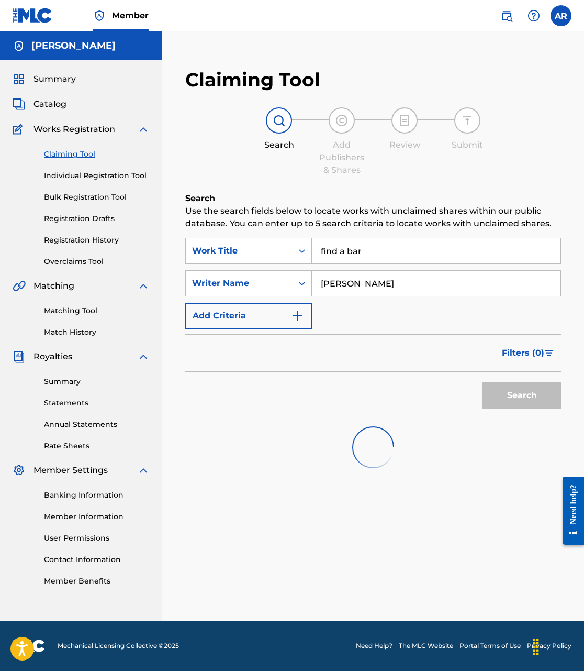
click at [500, 389] on div "Search" at bounding box center [519, 393] width 84 height 42
drag, startPoint x: 397, startPoint y: 309, endPoint x: 329, endPoint y: 317, distance: 68.0
click at [396, 309] on div "SearchWithCriteria09097c0d-5f75-453a-9aef-6bc19a4077ab Work Title find a bar Se…" at bounding box center [373, 283] width 376 height 91
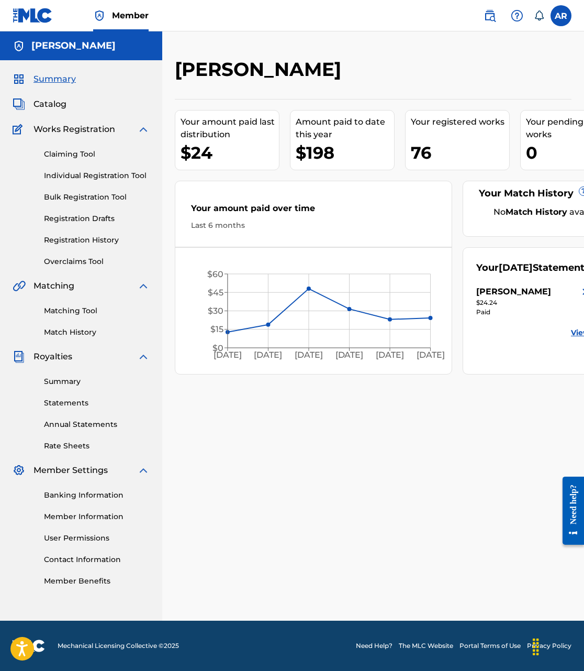
click at [56, 106] on span "Catalog" at bounding box center [50, 104] width 33 height 13
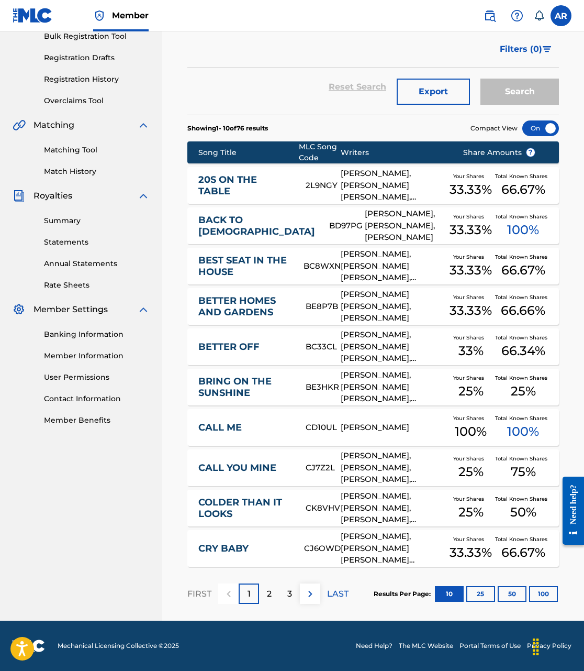
scroll to position [161, 0]
click at [264, 592] on div "2" at bounding box center [269, 593] width 20 height 20
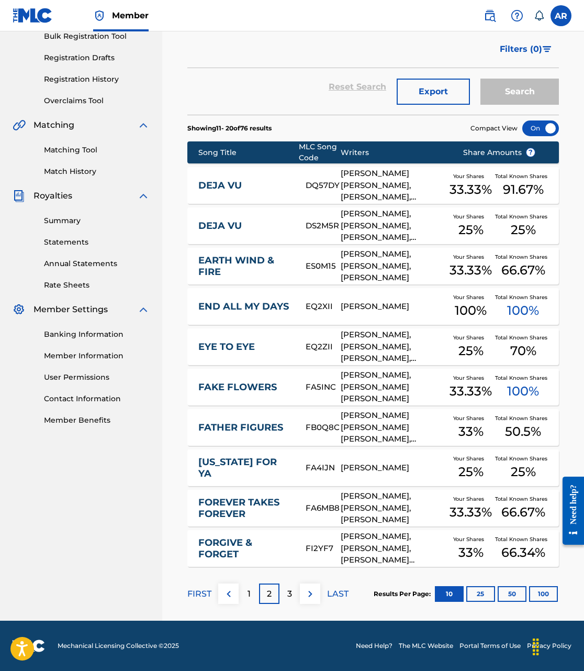
click at [296, 594] on div "3" at bounding box center [290, 593] width 20 height 20
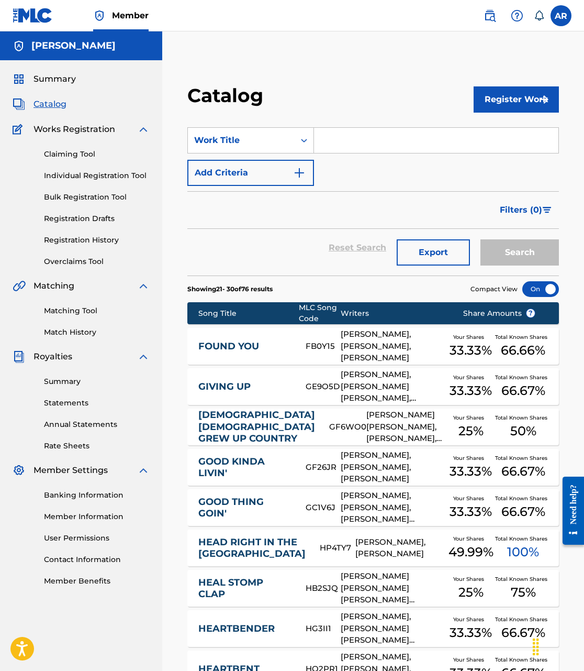
scroll to position [0, 0]
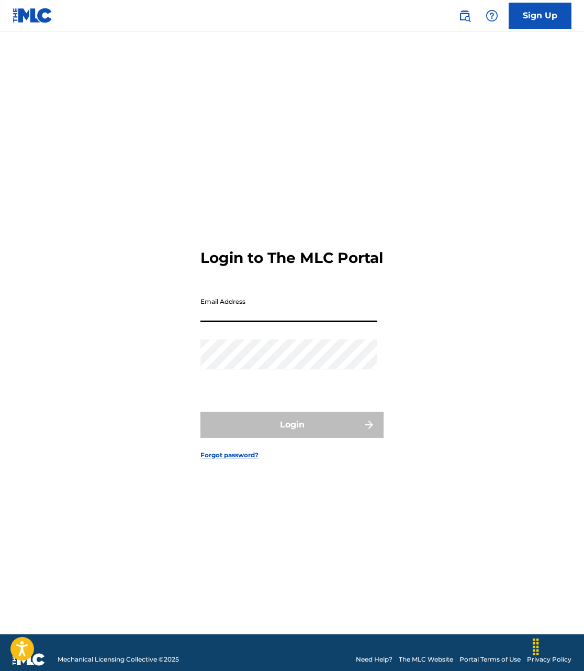
type input "[EMAIL_ADDRESS][DOMAIN_NAME]"
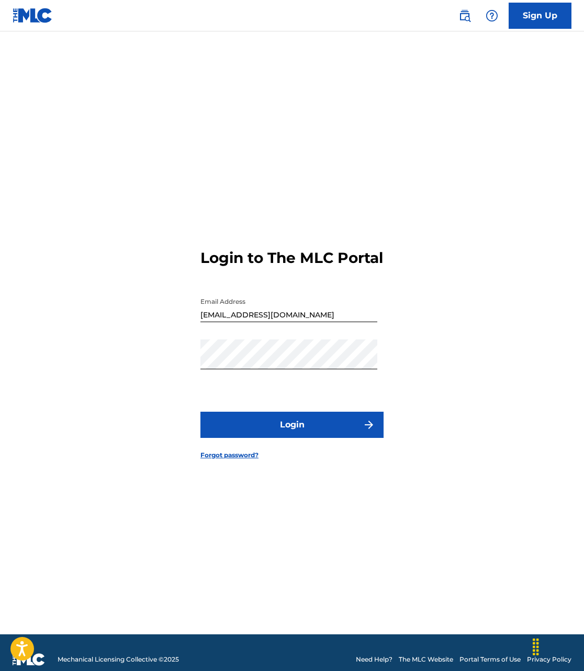
click at [275, 424] on button "Login" at bounding box center [291, 424] width 183 height 26
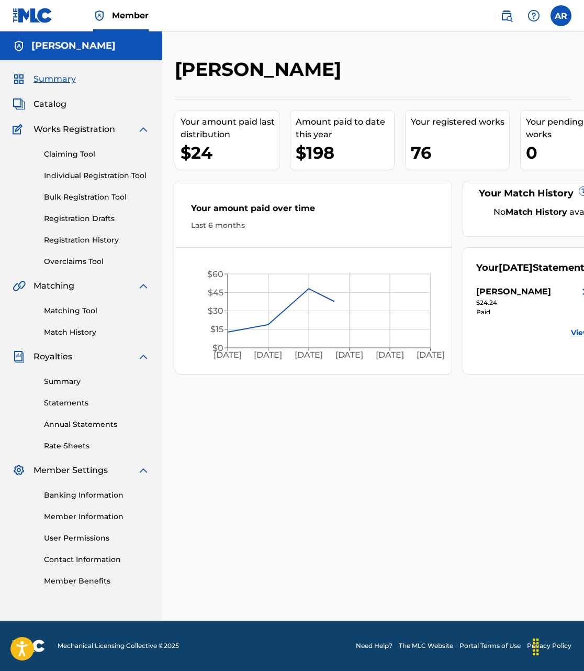
click at [47, 108] on span "Catalog" at bounding box center [50, 104] width 33 height 13
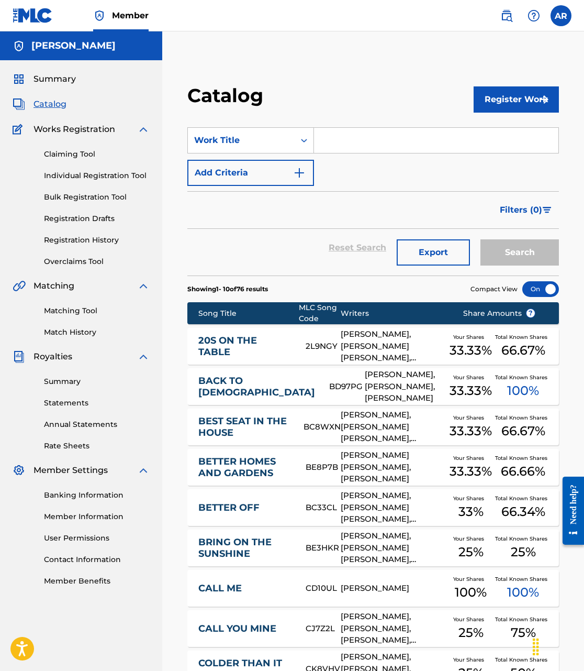
click at [337, 144] on input "Search Form" at bounding box center [436, 140] width 244 height 25
drag, startPoint x: 376, startPoint y: 135, endPoint x: 292, endPoint y: 139, distance: 83.9
click at [292, 139] on div "SearchWithCriteria69eb5575-b4d2-4789-a21f-e2cbab6604df Work Title long way" at bounding box center [373, 140] width 372 height 26
click at [379, 146] on input "long way" at bounding box center [436, 140] width 244 height 25
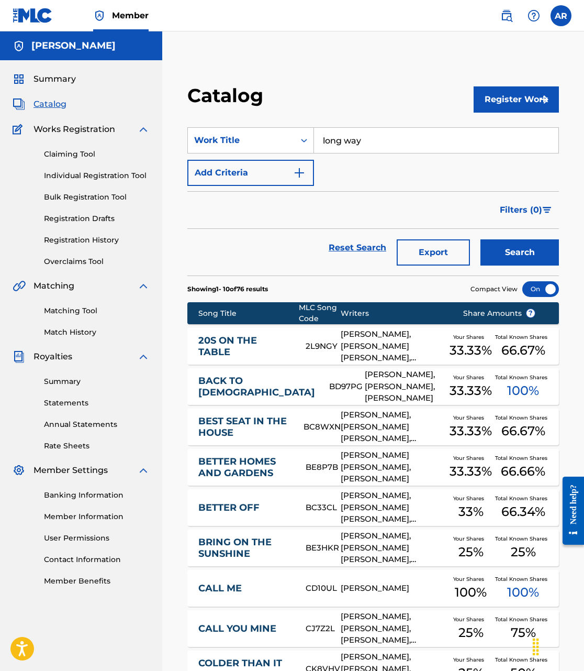
click at [379, 146] on input "long way" at bounding box center [436, 140] width 244 height 25
type input "way to waste it"
click at [520, 252] on button "Search" at bounding box center [520, 252] width 79 height 26
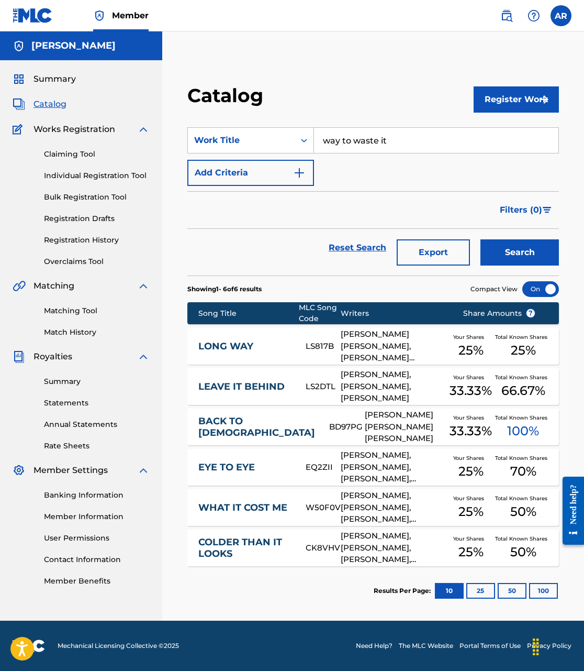
click at [45, 146] on div "Claiming Tool Individual Registration Tool Bulk Registration Tool Registration …" at bounding box center [81, 201] width 137 height 131
click at [50, 150] on link "Claiming Tool" at bounding box center [97, 154] width 106 height 11
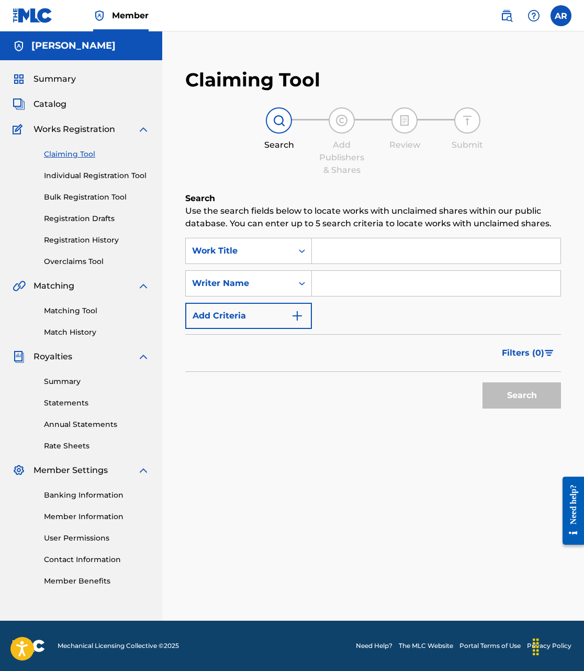
drag, startPoint x: 342, startPoint y: 236, endPoint x: 355, endPoint y: 248, distance: 18.2
click at [344, 240] on div "Search Use the search fields below to locate works with unclaimed shares within…" at bounding box center [373, 329] width 376 height 274
click at [356, 248] on input "Search Form" at bounding box center [436, 250] width 249 height 25
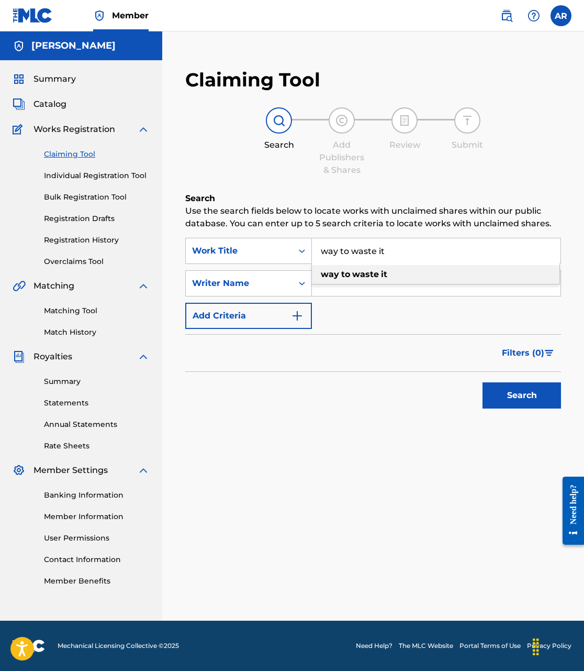
type input "way to waste it"
type input "[PERSON_NAME]"
click at [522, 395] on button "Search" at bounding box center [522, 395] width 79 height 26
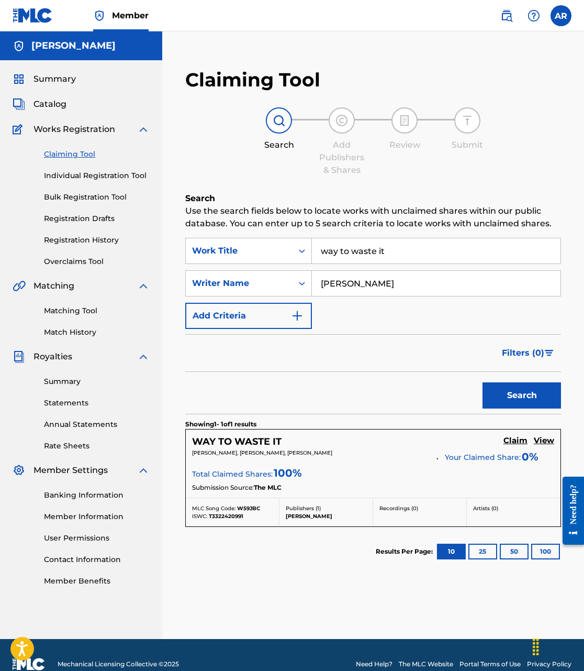
click at [509, 441] on h5 "Claim" at bounding box center [516, 441] width 24 height 10
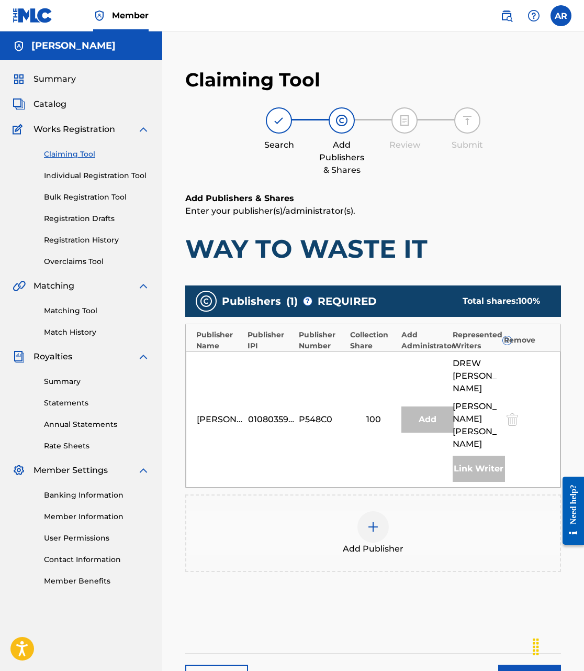
click at [380, 524] on div at bounding box center [373, 526] width 31 height 31
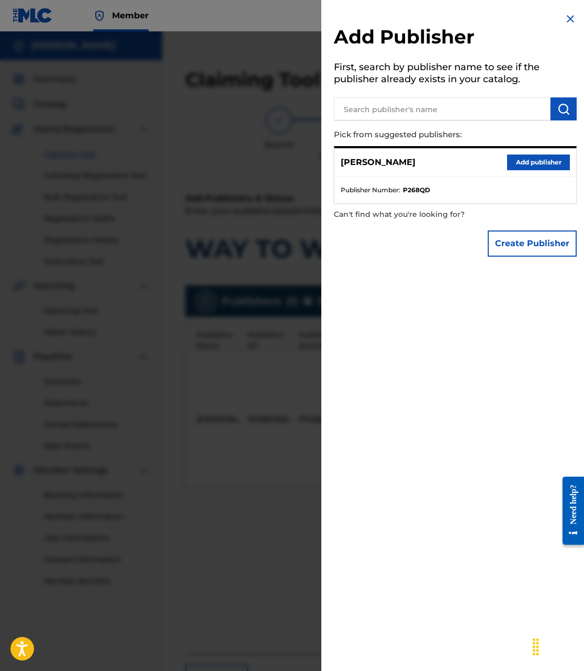
click at [507, 164] on button "Add publisher" at bounding box center [538, 162] width 63 height 16
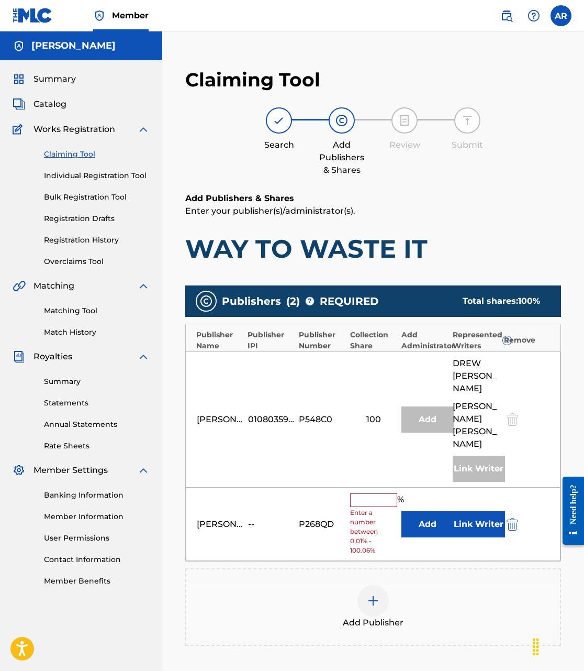
click at [366, 501] on input "text" at bounding box center [373, 500] width 47 height 14
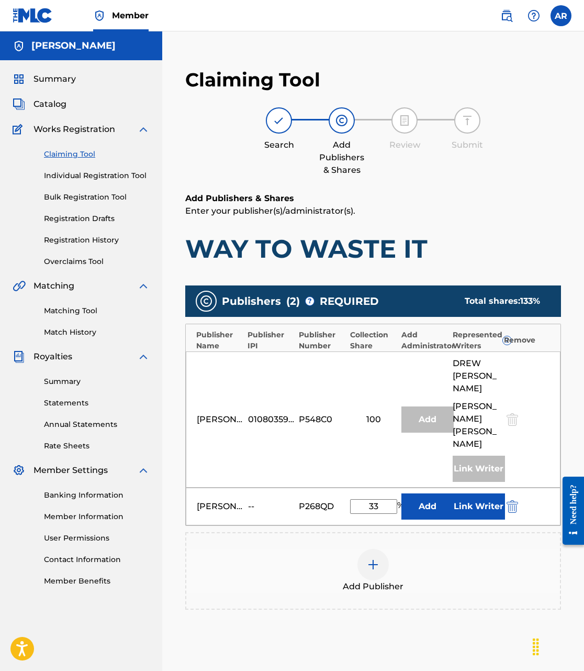
type input "33"
click at [482, 506] on button "Link Writer" at bounding box center [479, 506] width 52 height 26
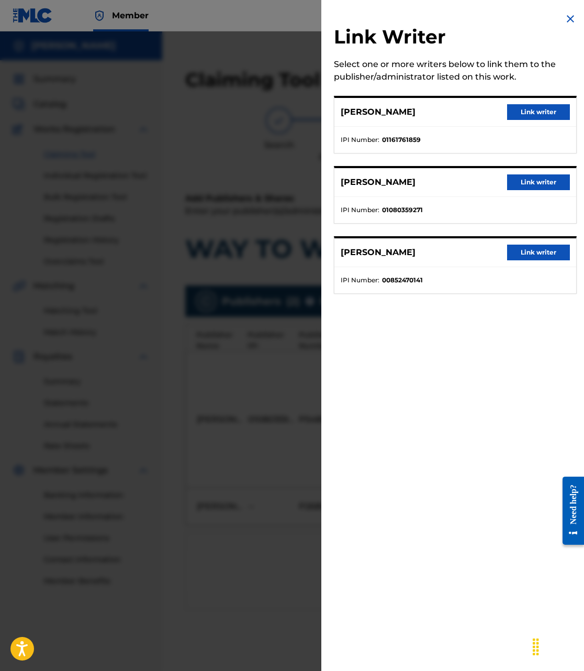
click at [520, 250] on button "Link writer" at bounding box center [538, 252] width 63 height 16
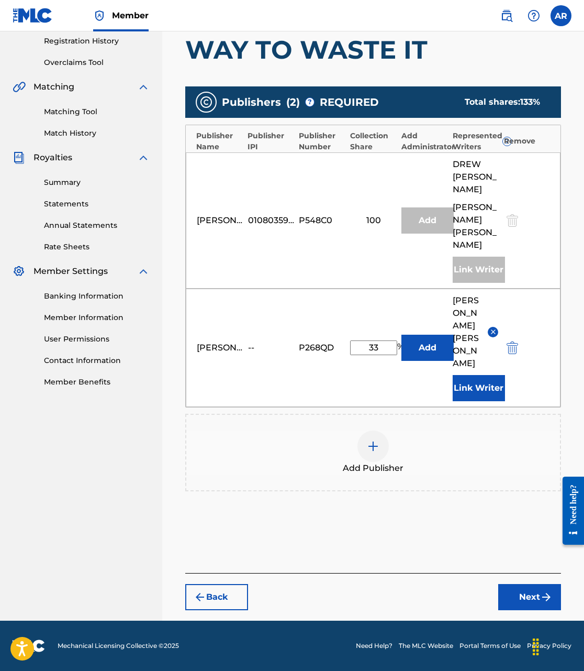
scroll to position [199, 0]
click at [519, 597] on button "Next" at bounding box center [529, 597] width 63 height 26
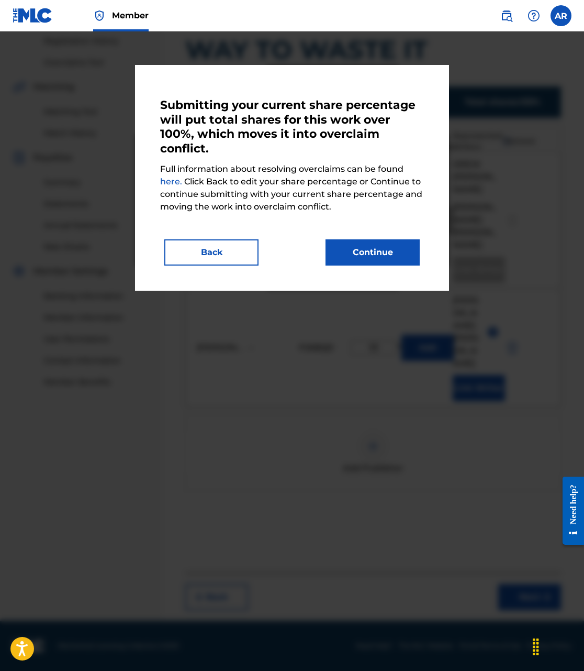
click at [361, 254] on button "Continue" at bounding box center [373, 252] width 94 height 26
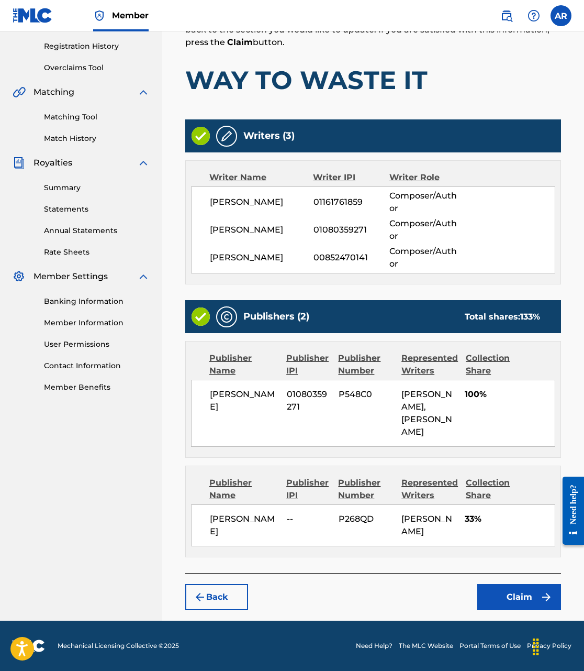
scroll to position [219, 0]
click at [523, 594] on button "Claim" at bounding box center [519, 597] width 84 height 26
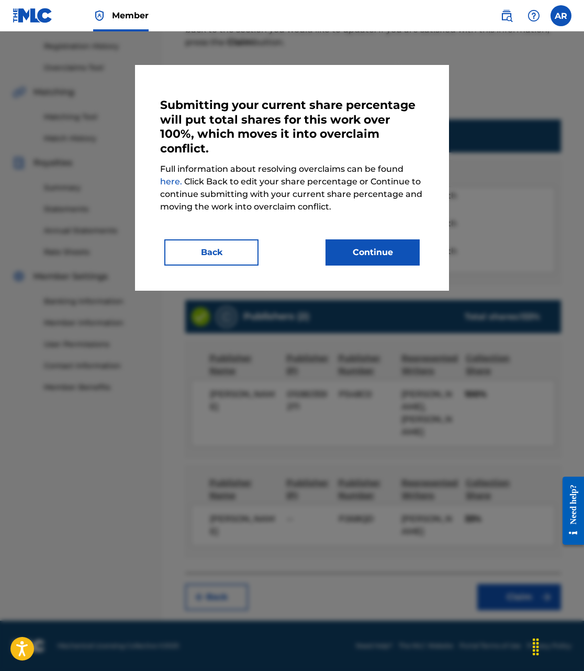
click at [374, 247] on button "Continue" at bounding box center [373, 252] width 94 height 26
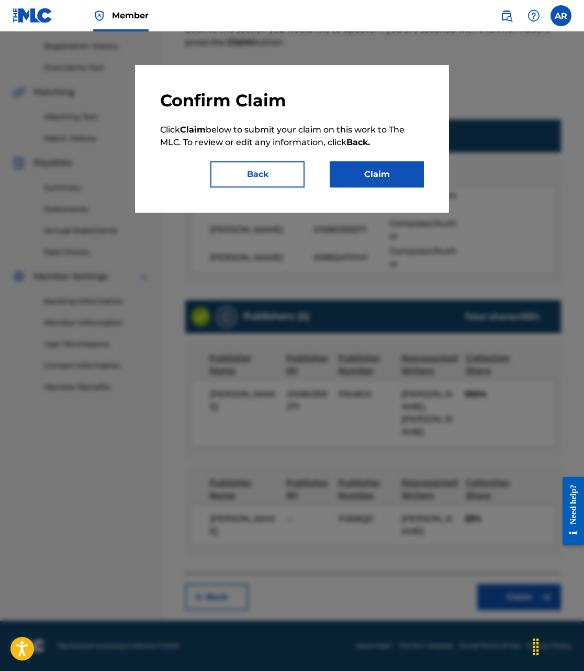
click at [376, 181] on button "Claim" at bounding box center [377, 174] width 94 height 26
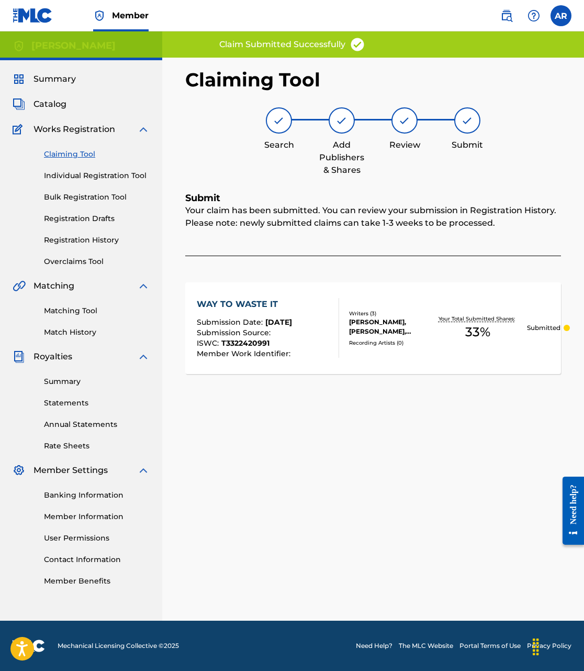
scroll to position [0, 0]
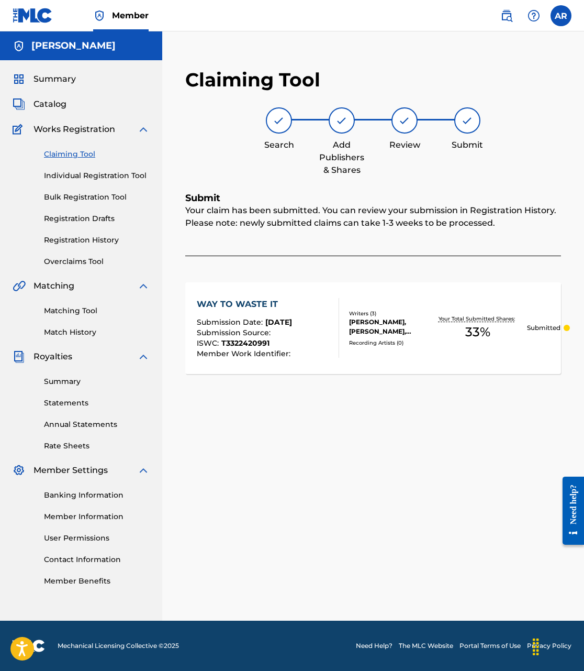
click at [75, 154] on link "Claiming Tool" at bounding box center [97, 154] width 106 height 11
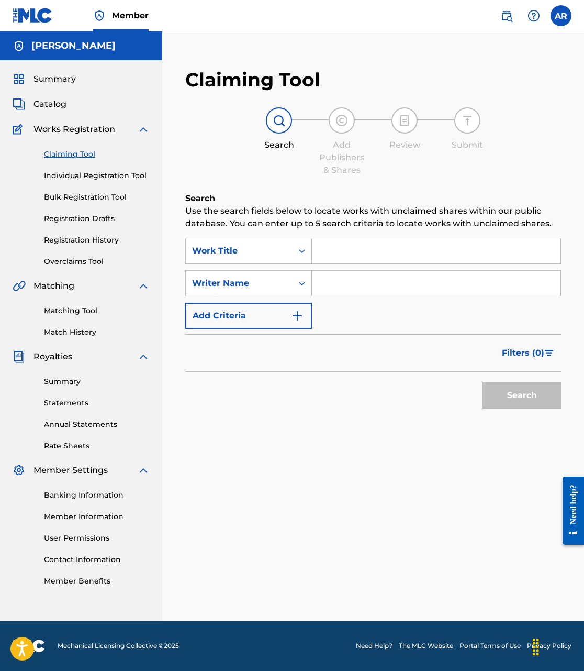
click at [394, 260] on input "Search Form" at bounding box center [436, 250] width 249 height 25
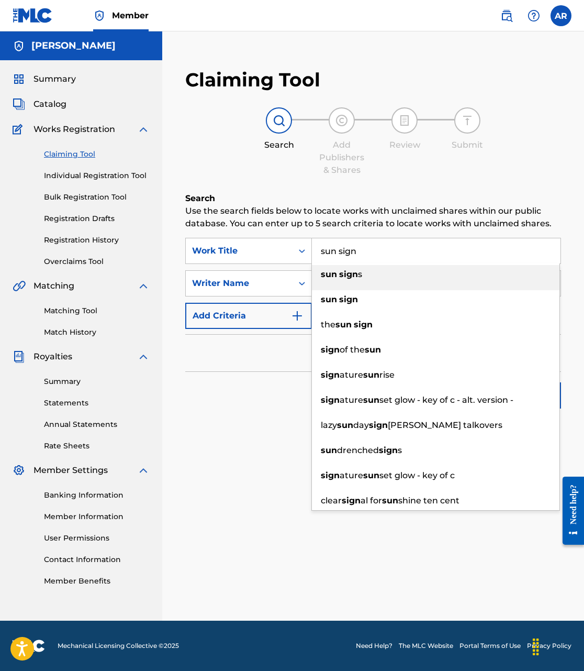
type input "sun sign"
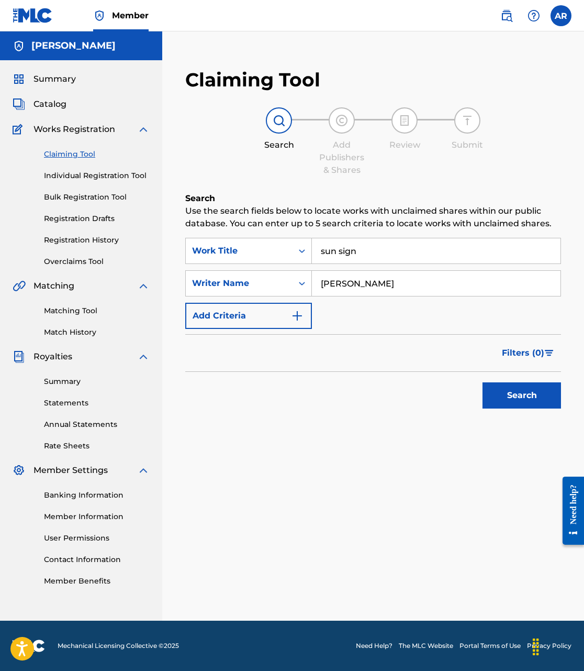
type input "[PERSON_NAME]"
click at [522, 395] on button "Search" at bounding box center [522, 395] width 79 height 26
click at [521, 392] on button "Search" at bounding box center [522, 395] width 79 height 26
click at [517, 400] on button "Search" at bounding box center [522, 395] width 79 height 26
click at [80, 171] on link "Individual Registration Tool" at bounding box center [97, 175] width 106 height 11
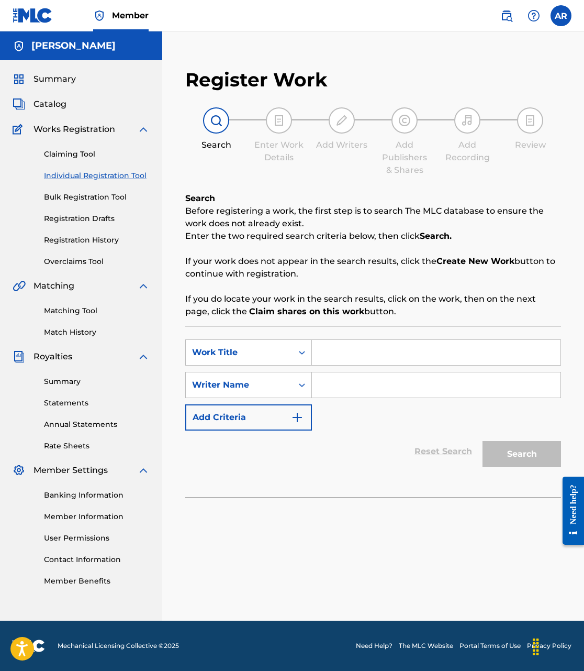
click at [344, 357] on input "Search Form" at bounding box center [436, 352] width 249 height 25
type input "sun sign"
type input "[PERSON_NAME]"
click at [522, 454] on button "Search" at bounding box center [522, 454] width 79 height 26
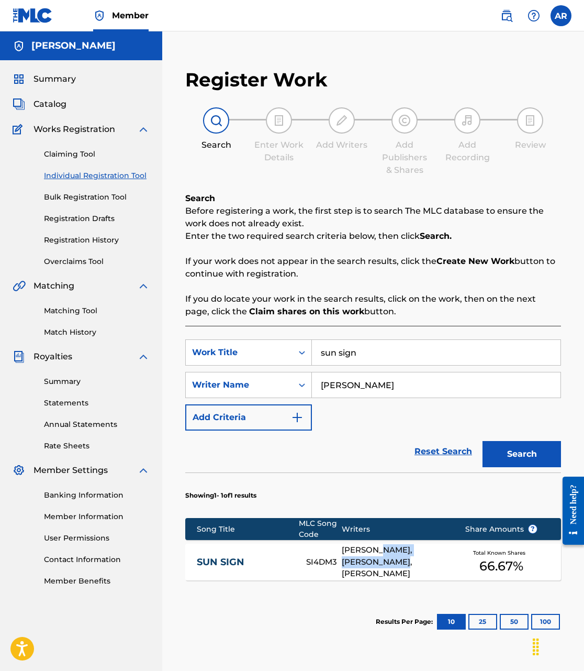
click at [383, 555] on div "[PERSON_NAME], [PERSON_NAME], [PERSON_NAME]" at bounding box center [395, 562] width 107 height 36
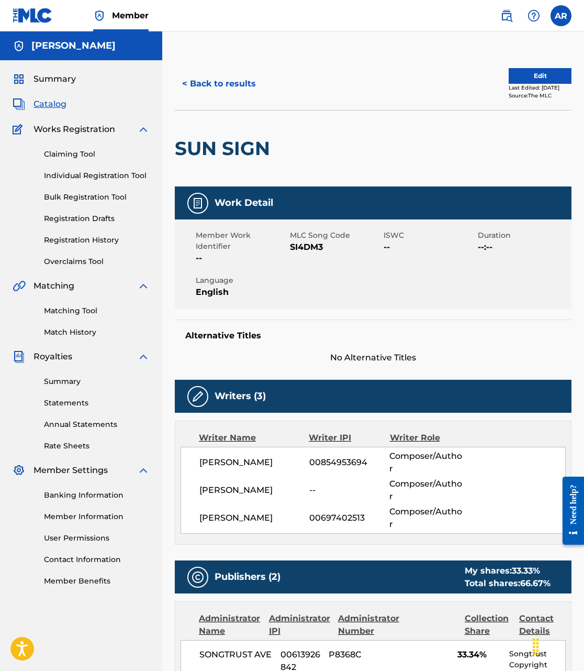
click at [58, 157] on link "Claiming Tool" at bounding box center [97, 154] width 106 height 11
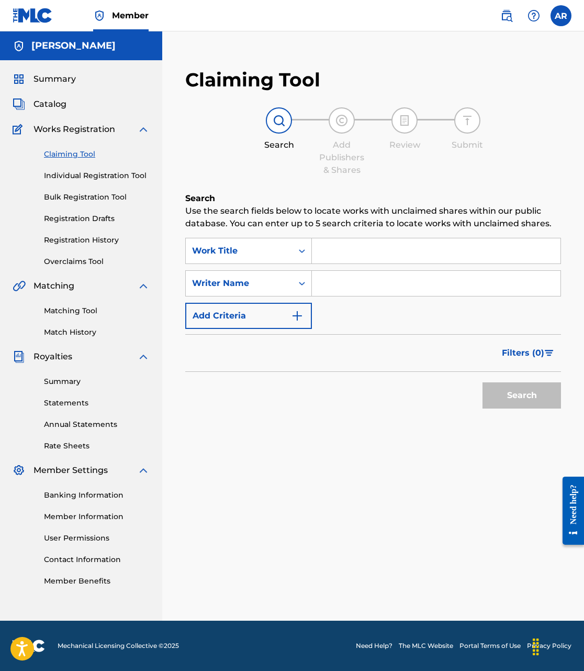
click at [322, 246] on input "Search Form" at bounding box center [436, 250] width 249 height 25
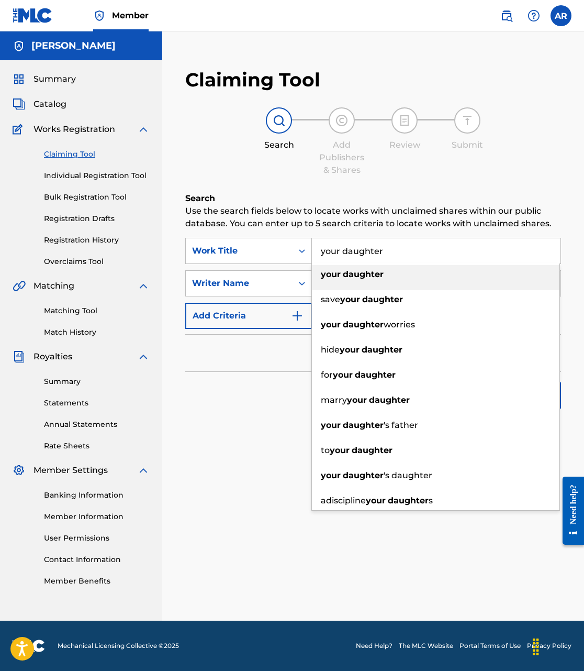
type input "your daughter"
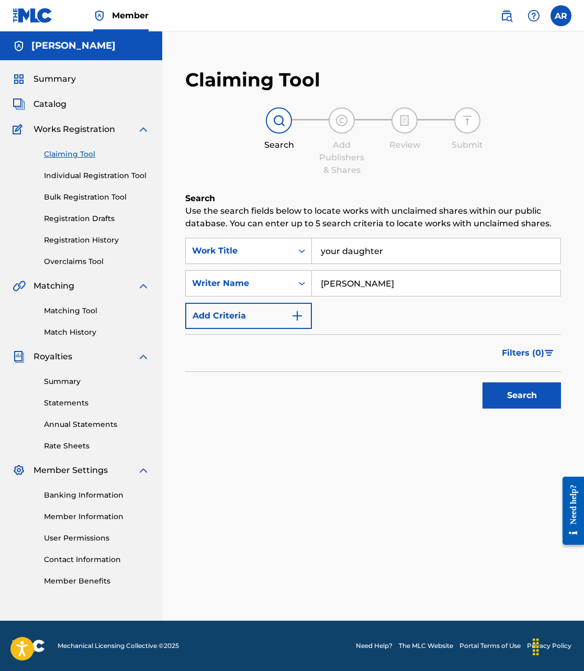
type input "[PERSON_NAME]"
click at [497, 395] on button "Search" at bounding box center [522, 395] width 79 height 26
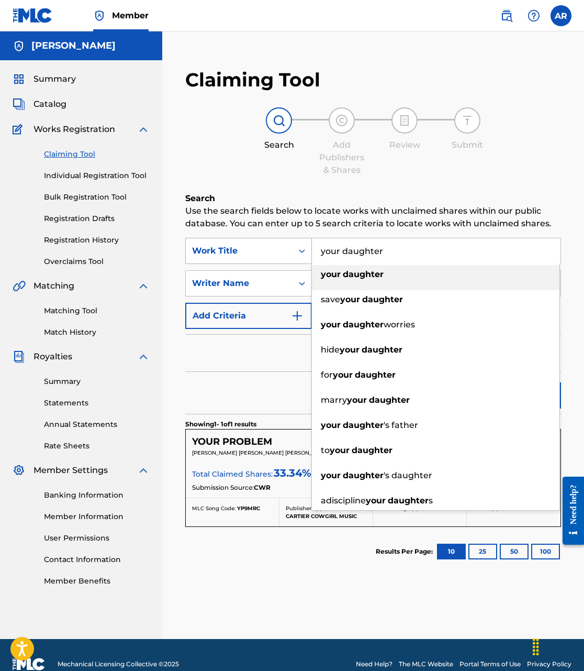
drag, startPoint x: 402, startPoint y: 251, endPoint x: 261, endPoint y: 244, distance: 141.0
click at [261, 244] on div "SearchWithCriteria629c3a6f-2b3d-4547-9edf-a41bfc9fa728 Work Title your daughter…" at bounding box center [373, 251] width 376 height 26
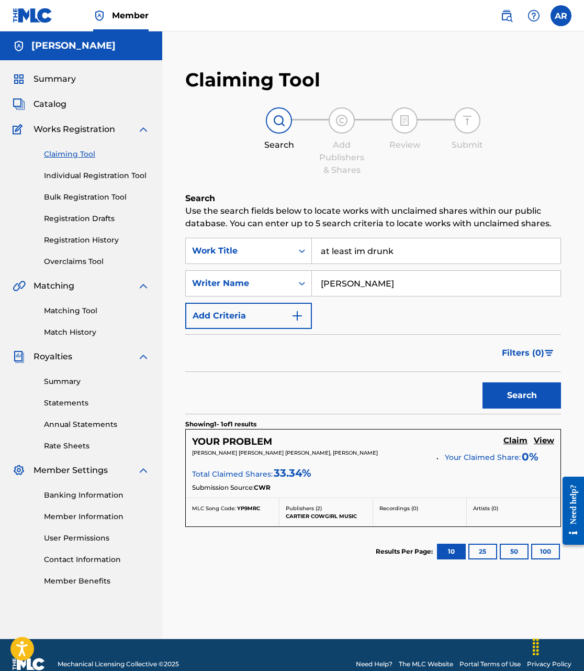
click at [522, 395] on button "Search" at bounding box center [522, 395] width 79 height 26
click at [357, 251] on input "at least im drunk" at bounding box center [436, 250] width 249 height 25
click at [488, 399] on button "Search" at bounding box center [522, 395] width 79 height 26
click at [379, 249] on input "at least i'm drunk" at bounding box center [436, 250] width 249 height 25
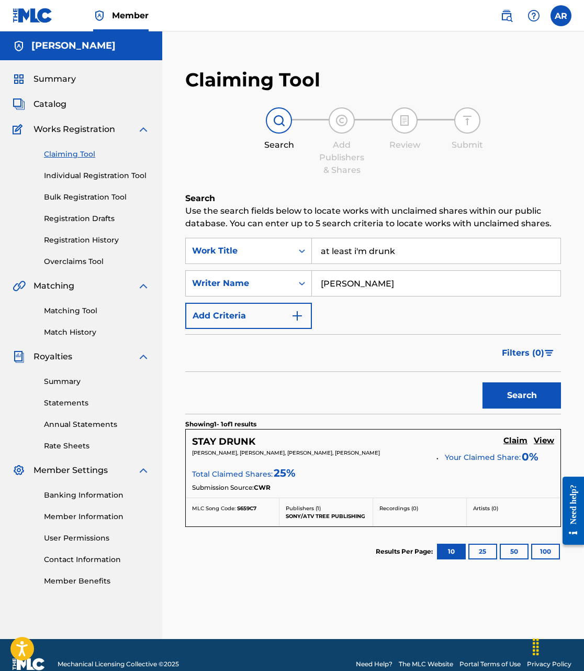
click at [379, 249] on input "at least i'm drunk" at bounding box center [436, 250] width 249 height 25
type input "goldmine"
click at [490, 394] on button "Search" at bounding box center [522, 395] width 79 height 26
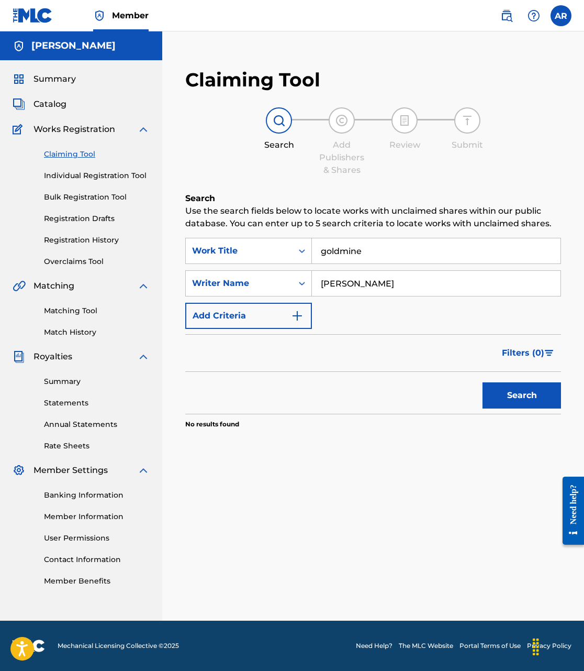
click at [94, 173] on link "Individual Registration Tool" at bounding box center [97, 175] width 106 height 11
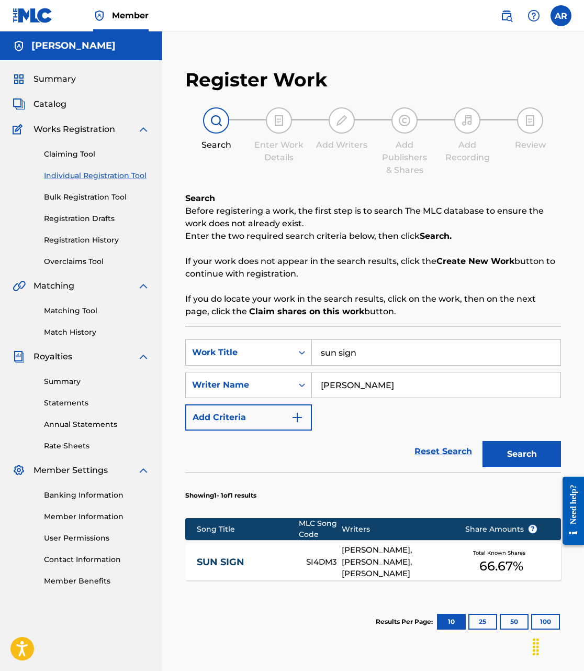
click at [367, 361] on input "sun sign" at bounding box center [436, 352] width 249 height 25
drag, startPoint x: 379, startPoint y: 344, endPoint x: 267, endPoint y: 349, distance: 112.1
click at [267, 349] on div "SearchWithCriteria629c3a6f-2b3d-4547-9edf-a41bfc9fa728 Work Title sun sign sun …" at bounding box center [373, 352] width 376 height 26
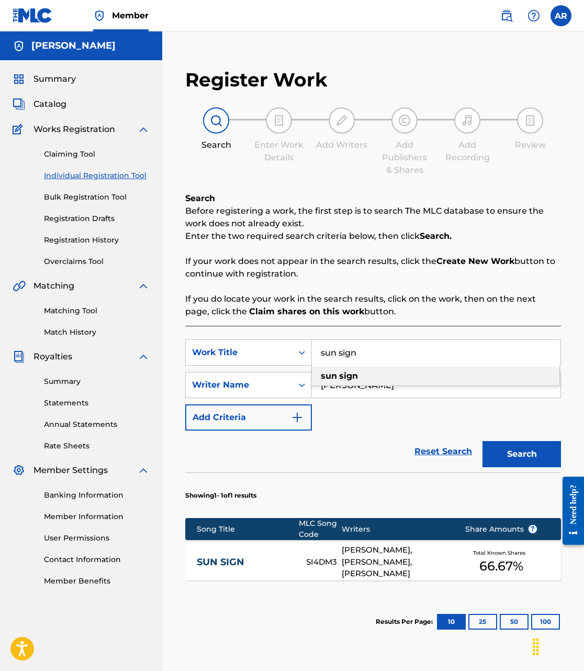
click at [327, 352] on input "sun sign" at bounding box center [436, 352] width 249 height 25
type input "sneak out"
click at [499, 451] on button "Search" at bounding box center [522, 454] width 79 height 26
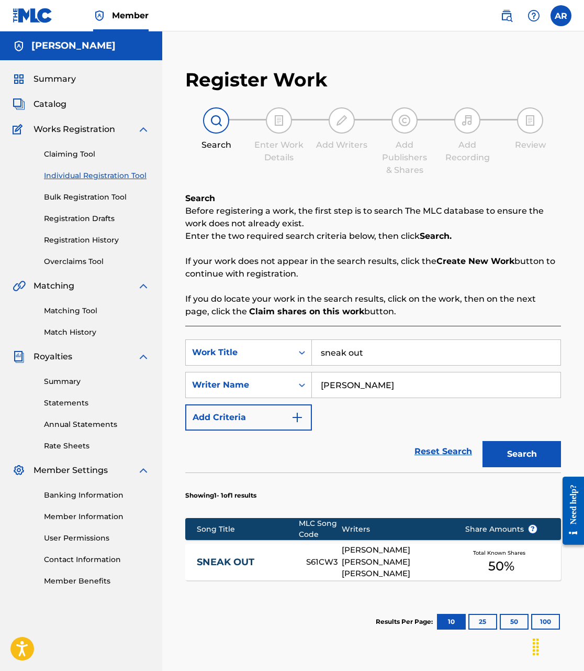
click at [436, 560] on div "[PERSON_NAME] [PERSON_NAME] [PERSON_NAME]" at bounding box center [395, 562] width 107 height 36
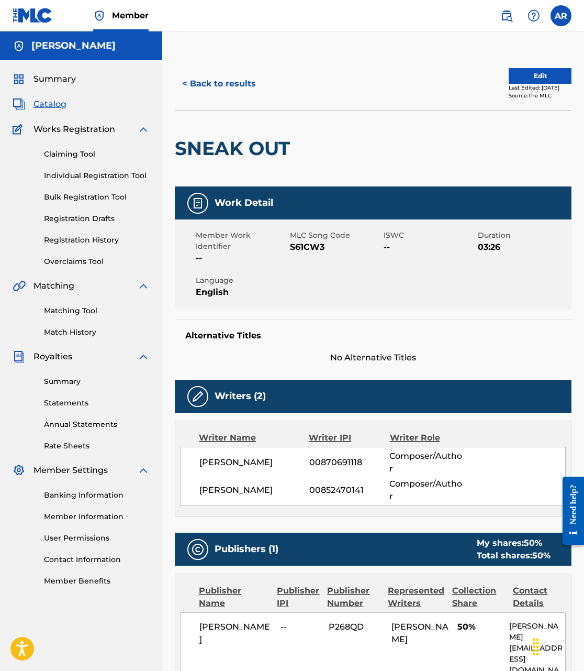
click at [348, 0] on nav "Member AR AR [PERSON_NAME] [EMAIL_ADDRESS][DOMAIN_NAME] Profile Log out" at bounding box center [292, 15] width 584 height 31
click at [222, 85] on button "< Back to results" at bounding box center [219, 84] width 88 height 26
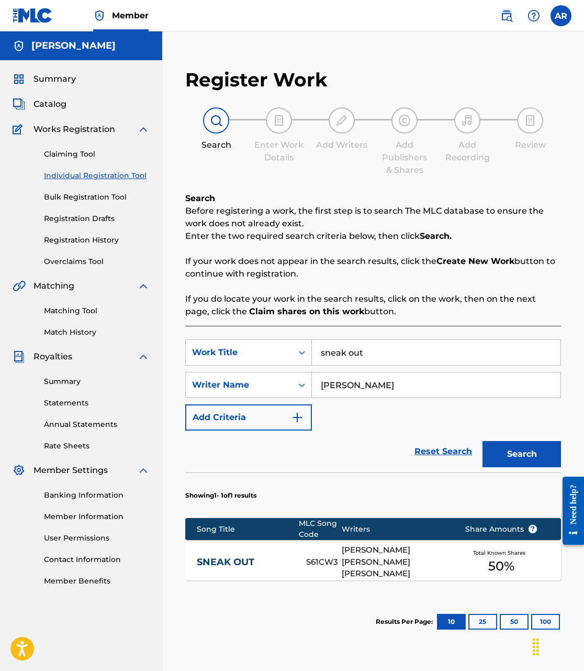
click at [395, 355] on input "sneak out" at bounding box center [436, 352] width 249 height 25
type input "long way"
click at [524, 464] on button "Search" at bounding box center [522, 454] width 79 height 26
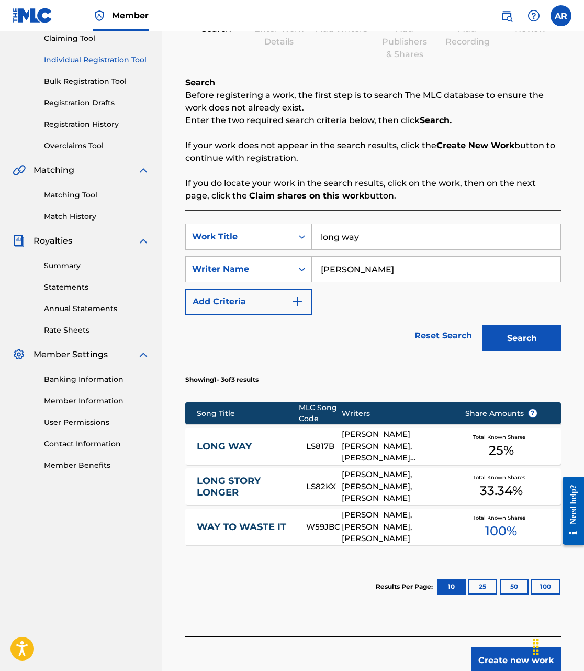
scroll to position [128, 0]
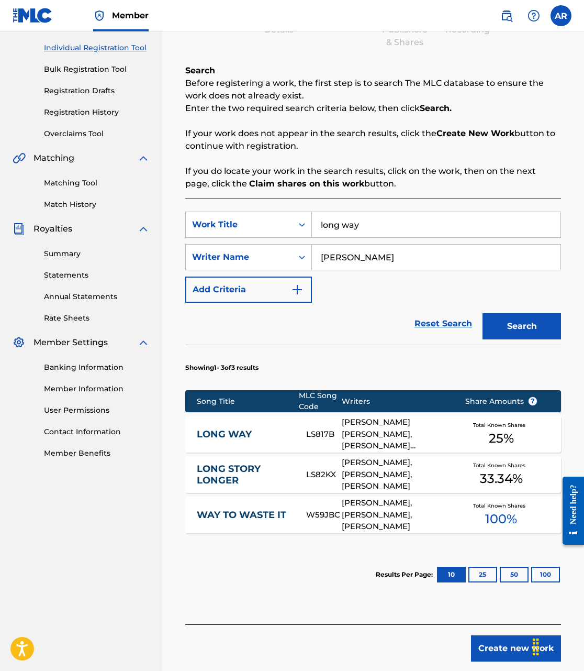
click at [318, 438] on div "LS817B" at bounding box center [324, 434] width 36 height 12
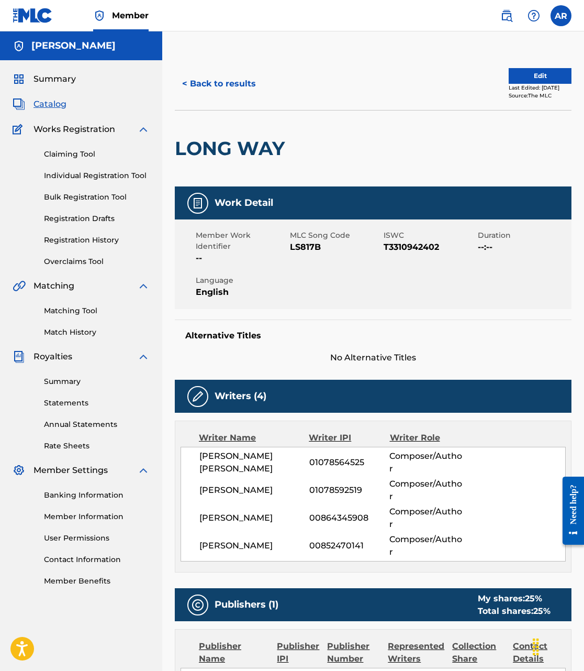
click at [222, 86] on button "< Back to results" at bounding box center [219, 84] width 88 height 26
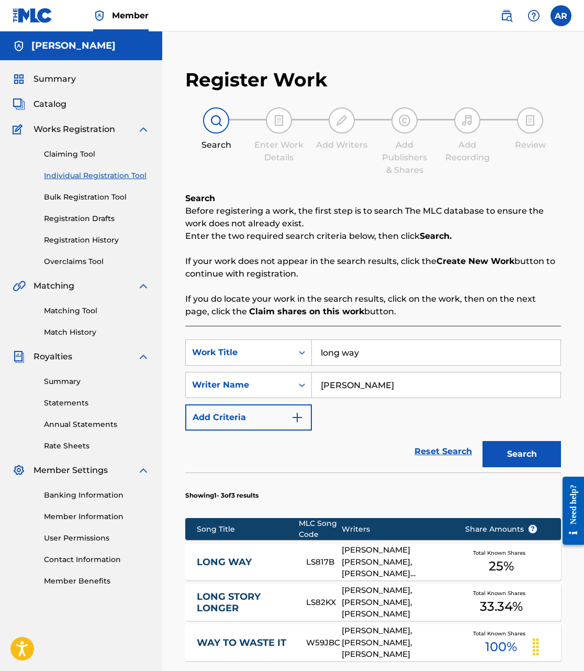
click at [389, 352] on input "long way" at bounding box center [436, 352] width 249 height 25
click at [391, 354] on input "long way" at bounding box center [436, 352] width 249 height 25
click at [522, 454] on button "Search" at bounding box center [522, 454] width 79 height 26
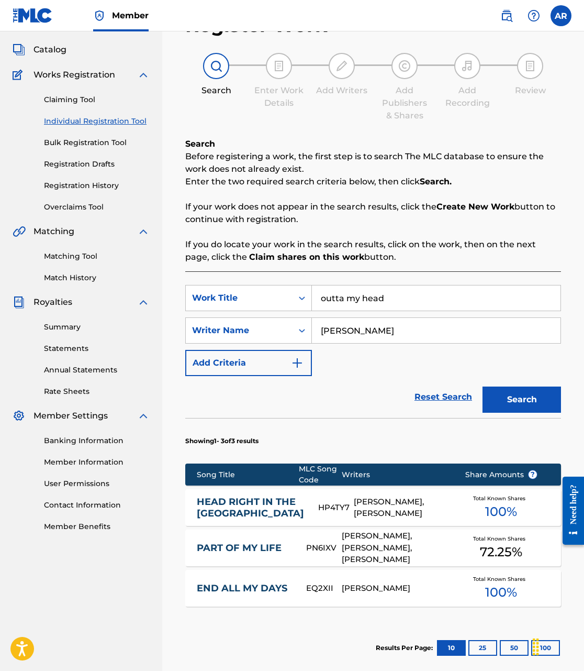
scroll to position [151, 0]
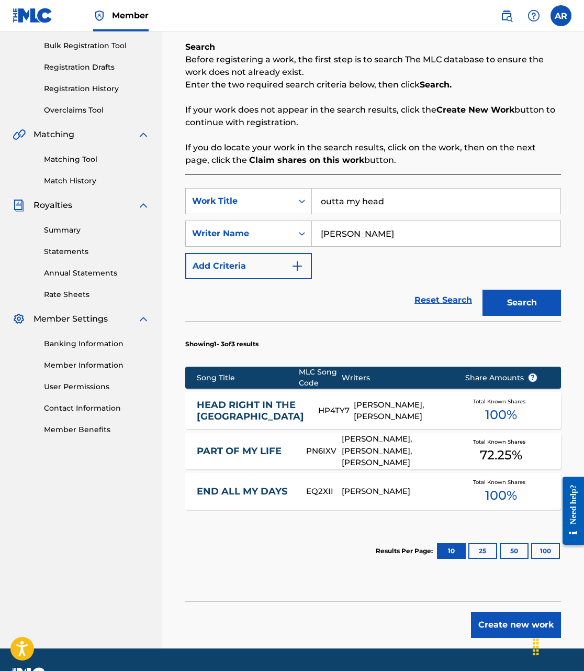
click at [407, 191] on input "outta my head" at bounding box center [436, 200] width 249 height 25
click at [407, 192] on input "outta my head" at bounding box center [436, 200] width 249 height 25
click at [404, 204] on input "outta my head" at bounding box center [436, 200] width 249 height 25
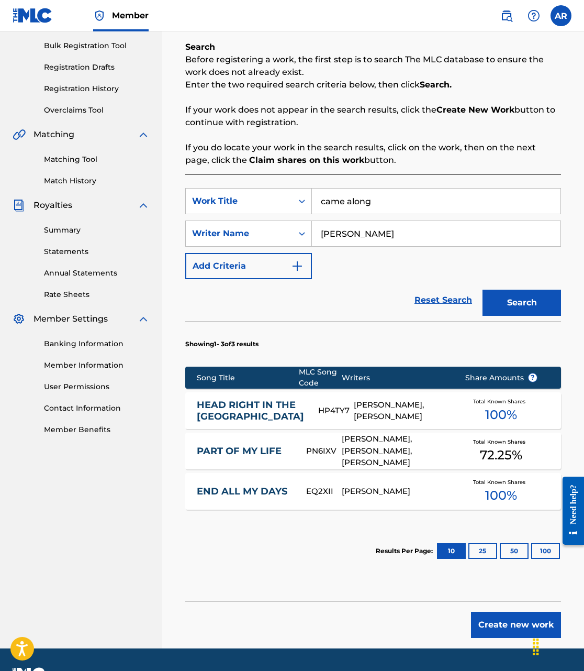
type input "came along"
click at [522, 303] on button "Search" at bounding box center [522, 302] width 79 height 26
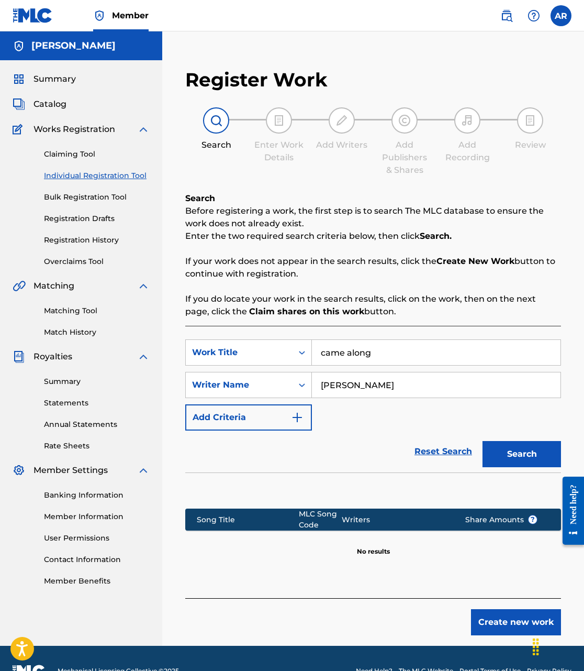
click at [511, 459] on button "Search" at bounding box center [522, 454] width 79 height 26
